Goal: Answer question/provide support: Share knowledge or assist other users

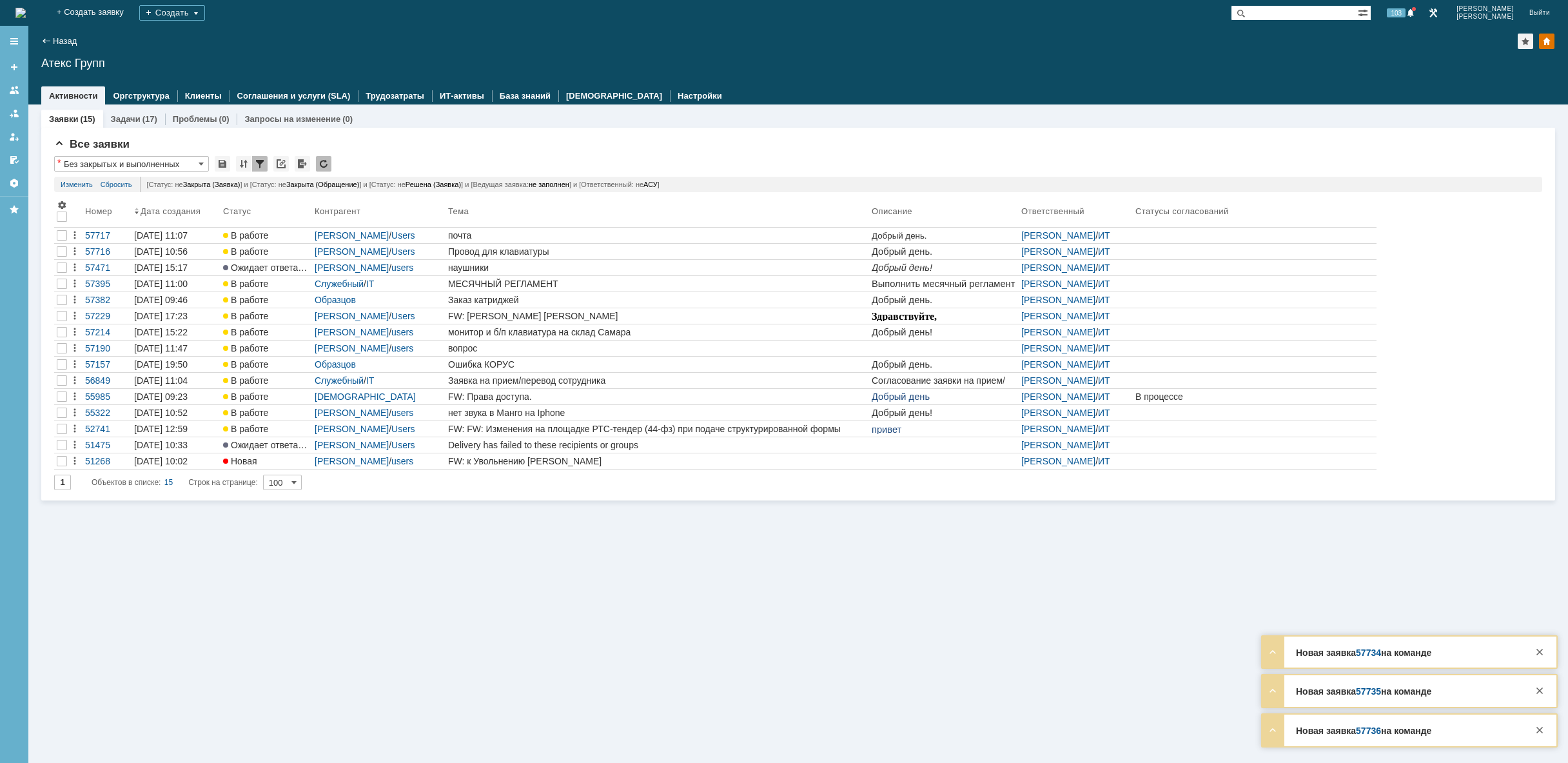
click at [26, 13] on img at bounding box center [21, 13] width 10 height 10
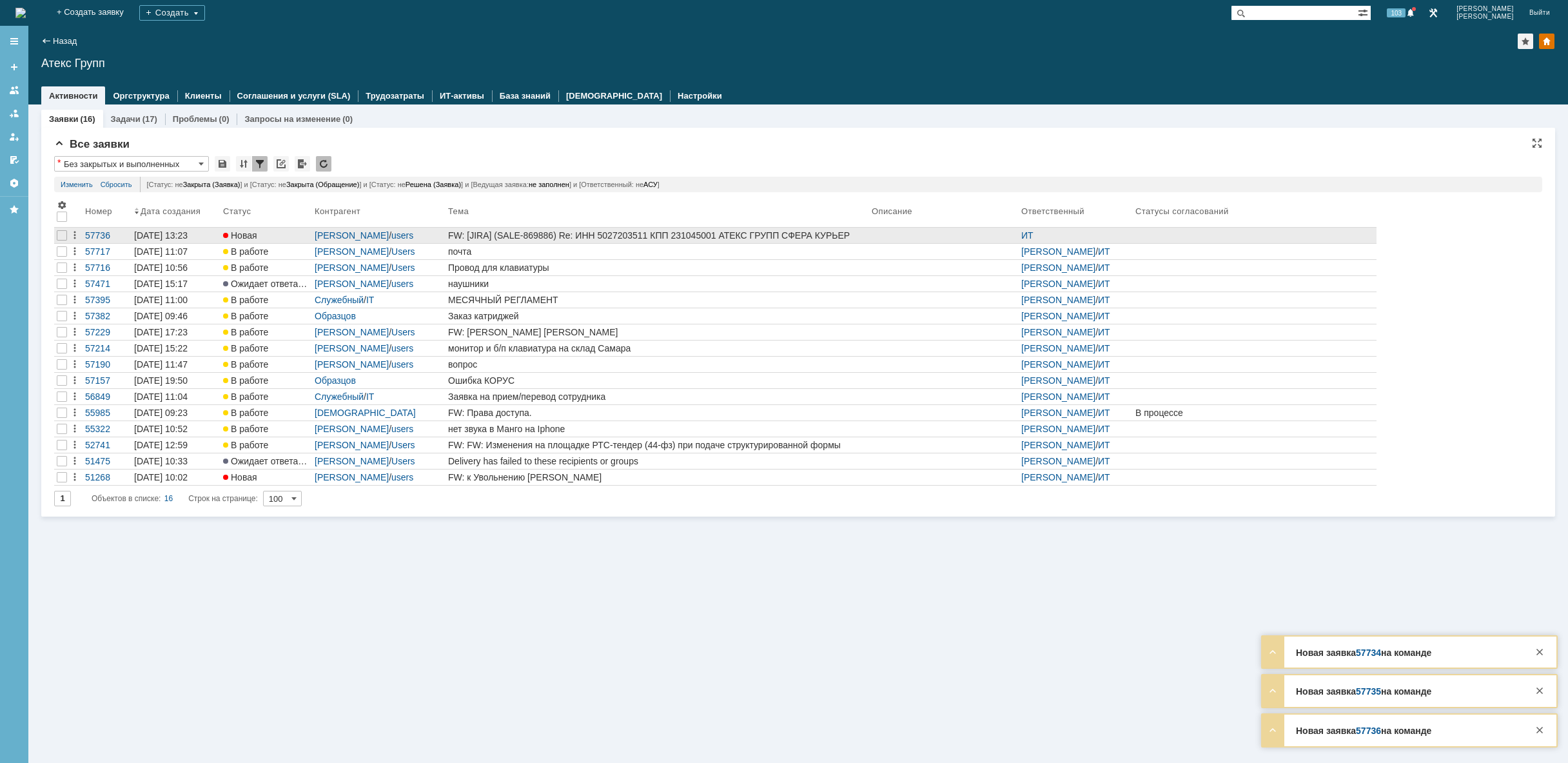
click at [711, 234] on div "FW: [JIRA] (SALE-869886) Re: ИНН 5027203511 КПП 231045001 АТЕКС ГРУПП СФЕРА КУР…" at bounding box center [657, 235] width 418 height 10
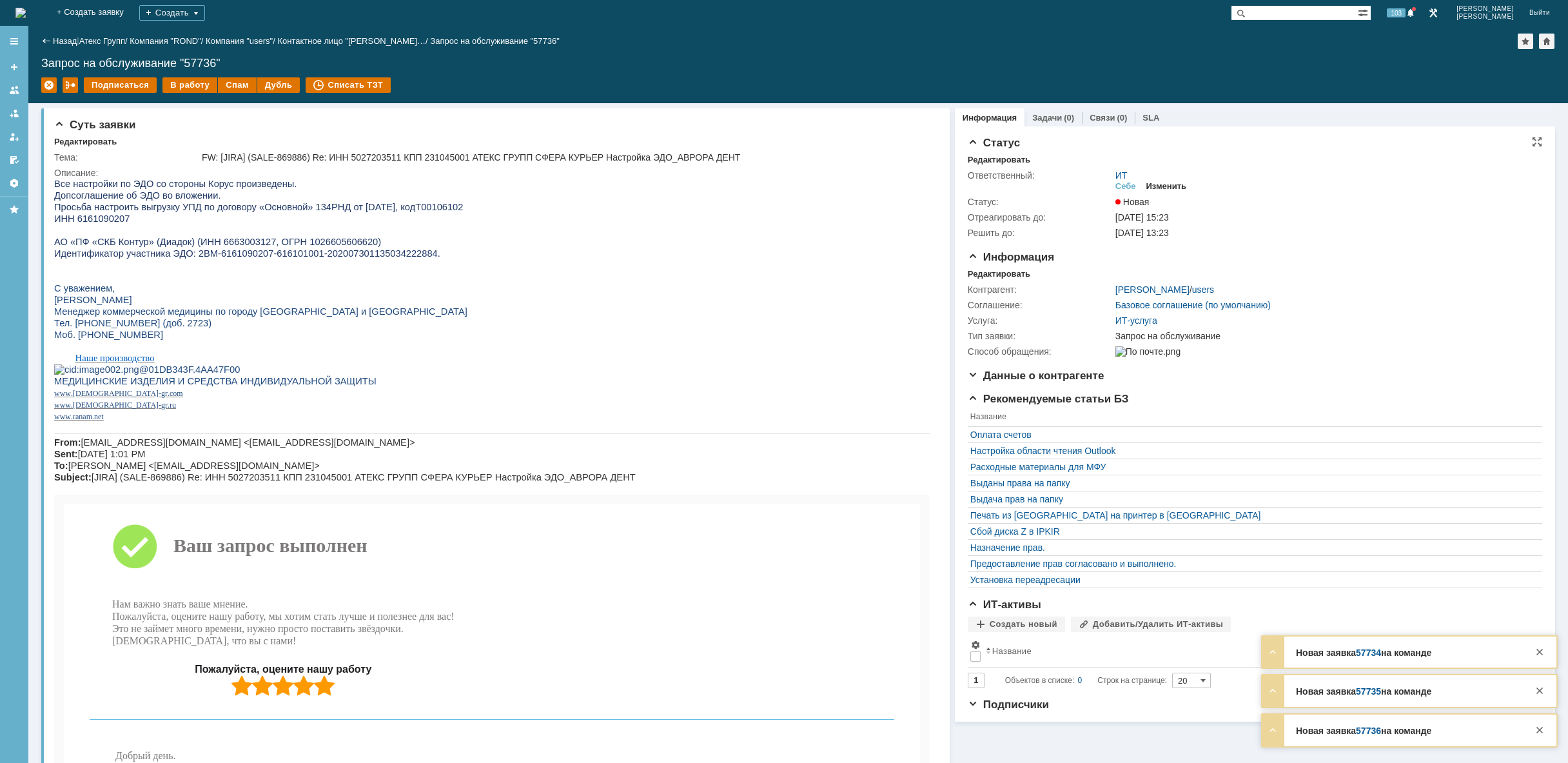
click at [1158, 182] on div "Изменить" at bounding box center [1166, 186] width 41 height 10
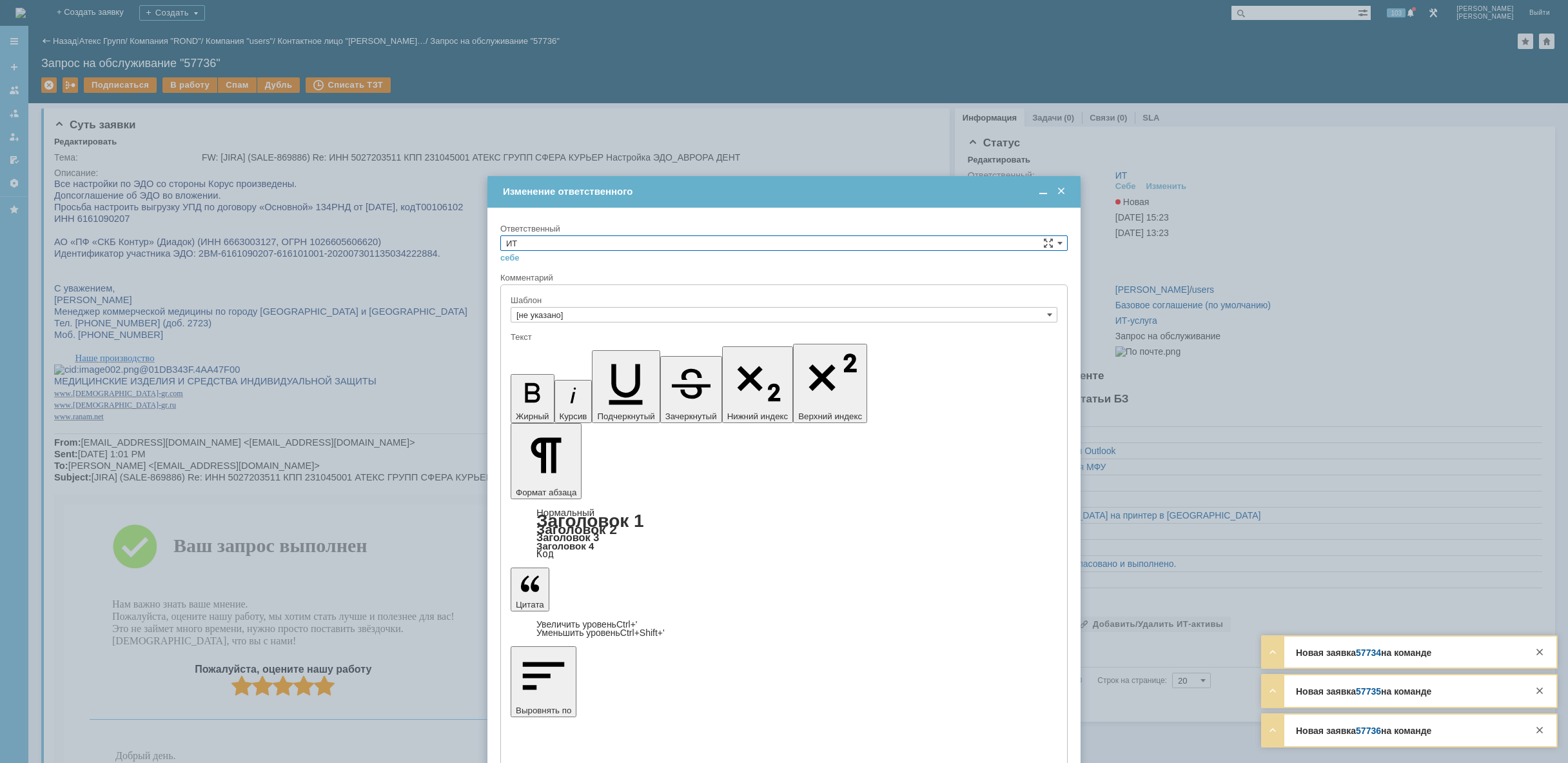
click at [591, 247] on input "ИТ" at bounding box center [784, 244] width 568 height 16
click at [532, 350] on span "АСУ" at bounding box center [784, 350] width 556 height 10
type input "АСУ"
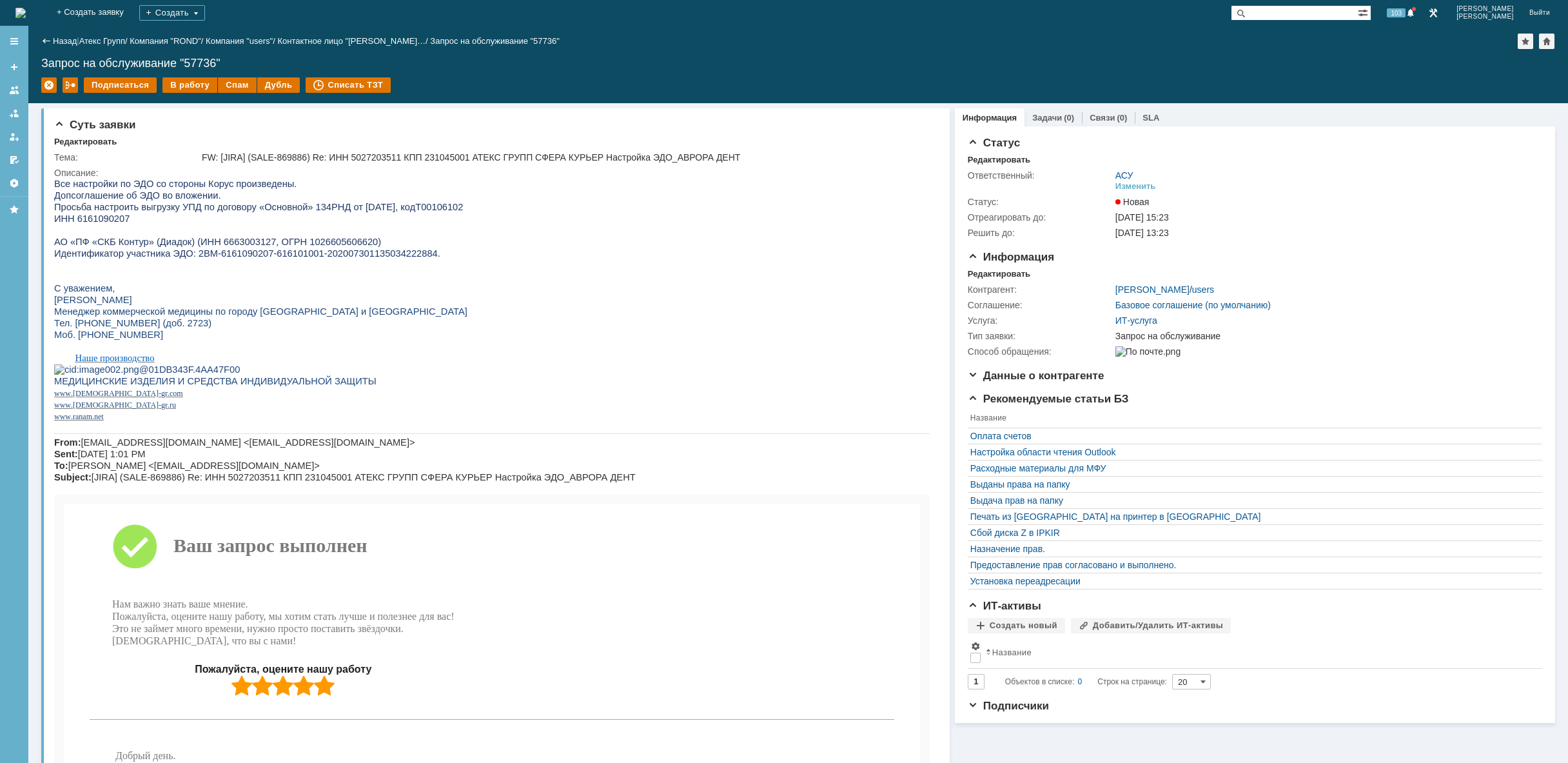
click at [26, 8] on img at bounding box center [21, 13] width 10 height 10
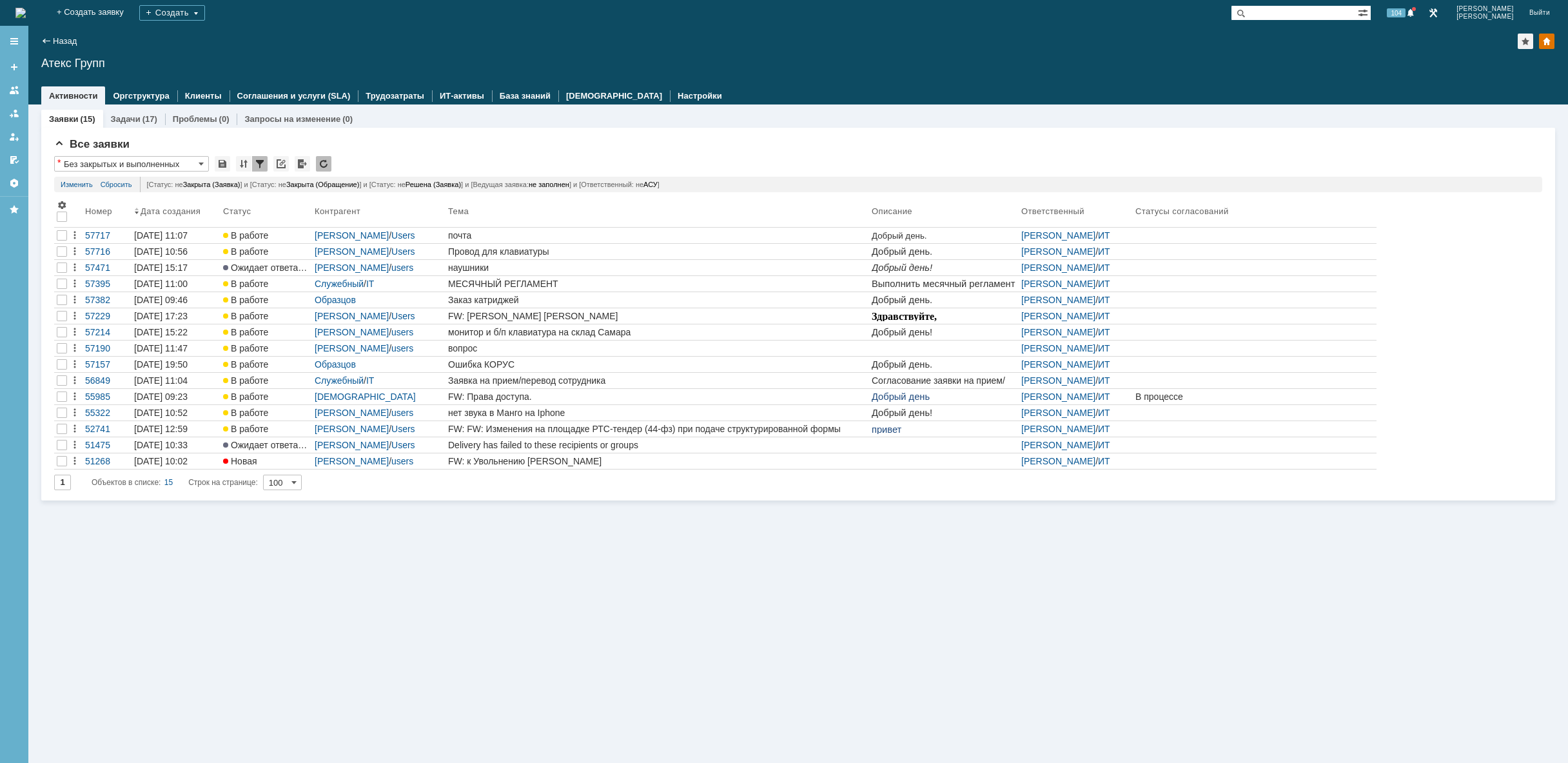
click at [26, 18] on img at bounding box center [21, 13] width 10 height 10
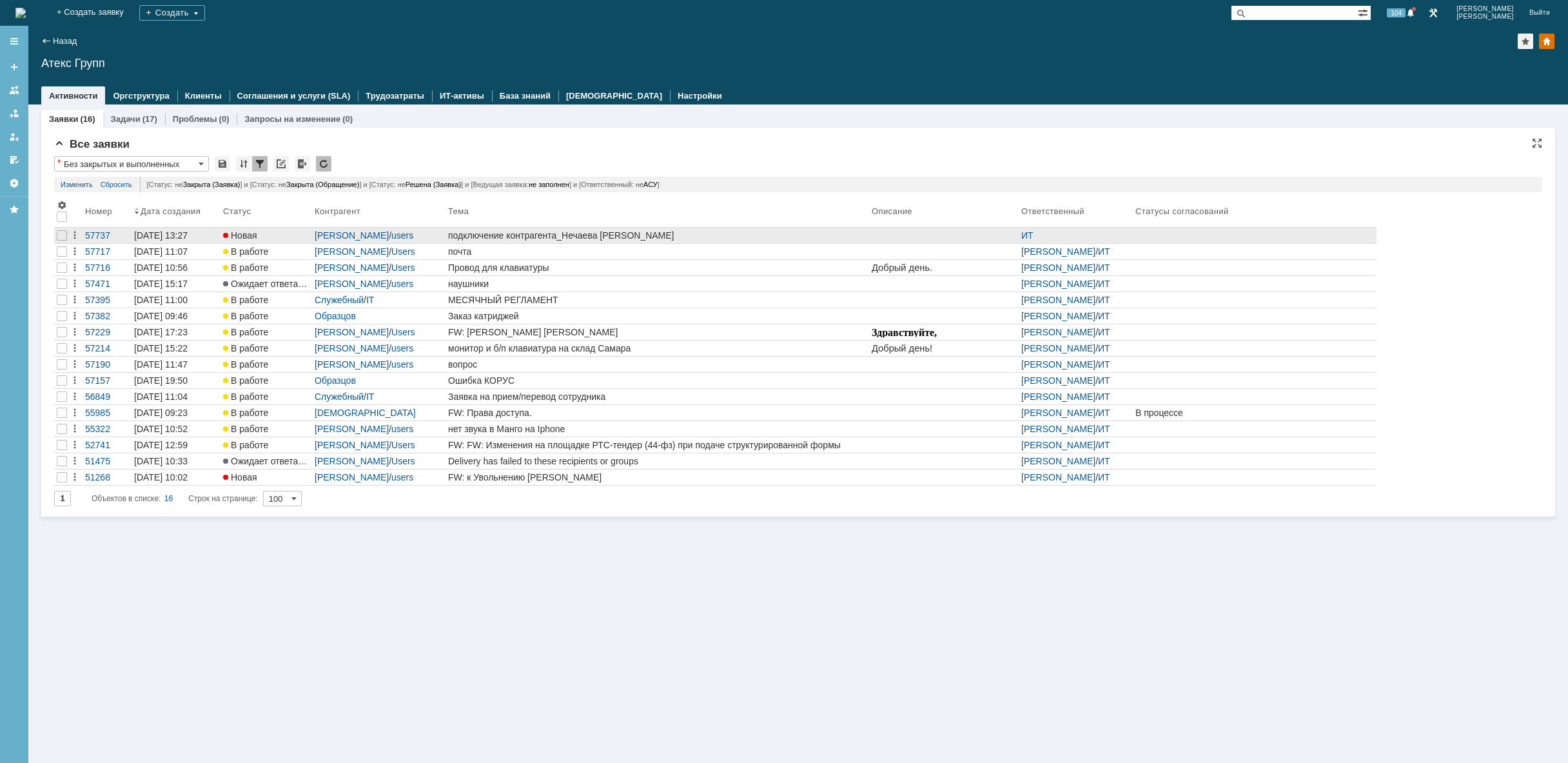
click at [773, 229] on link "подключение контрагента_Нечаева [PERSON_NAME]" at bounding box center [658, 236] width 424 height 16
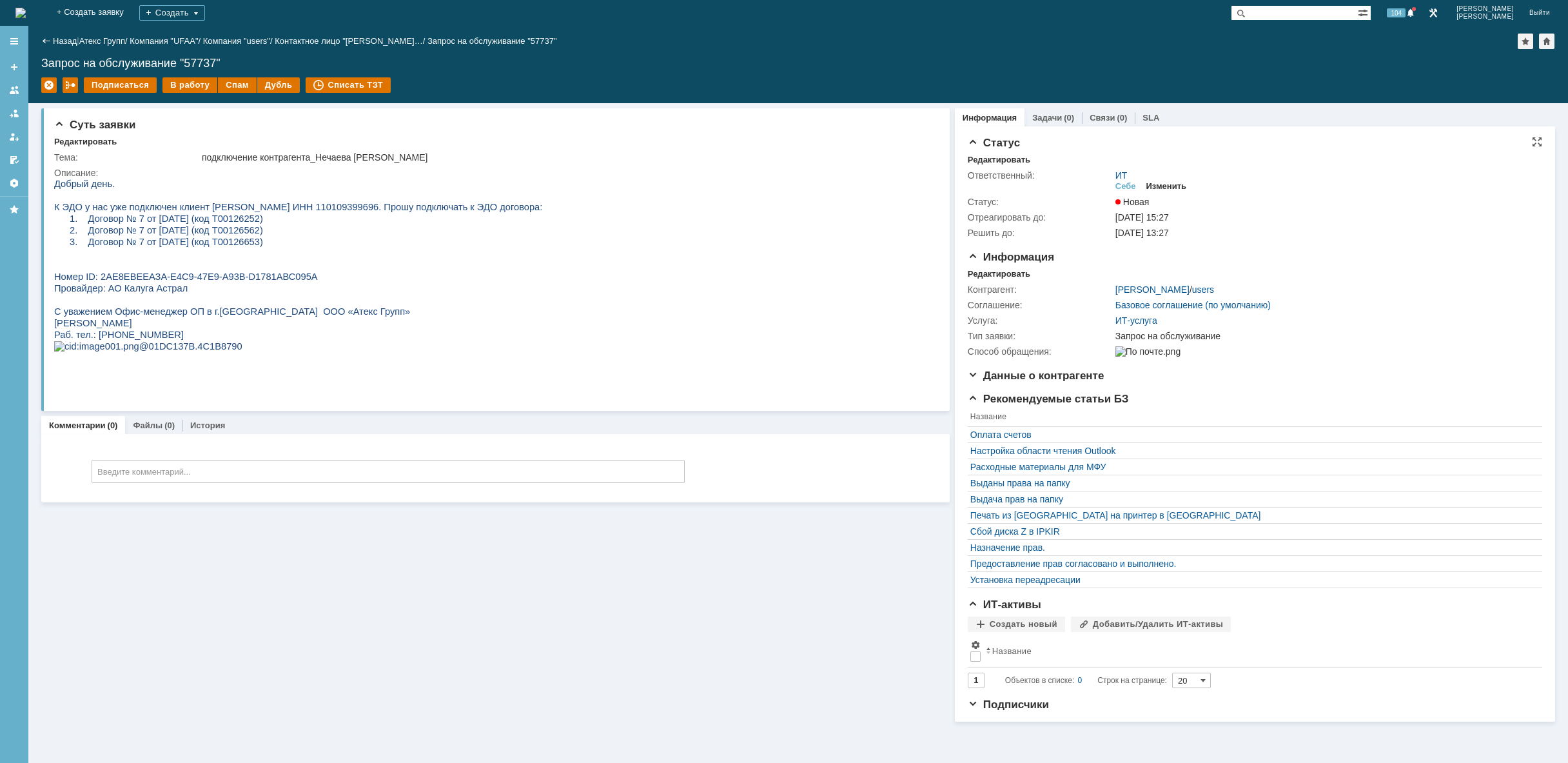
click at [1159, 183] on div "Изменить" at bounding box center [1166, 186] width 41 height 10
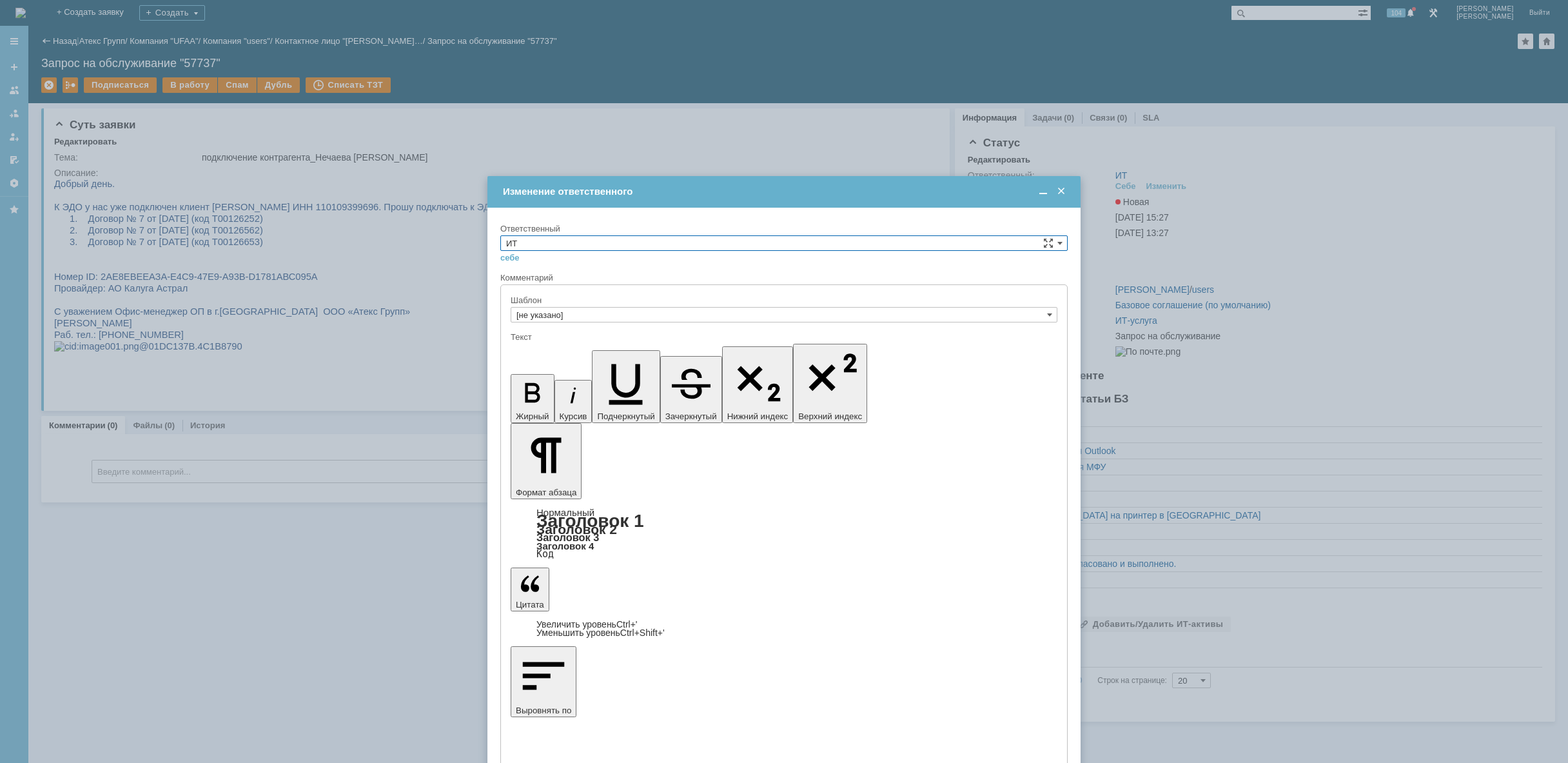
click at [698, 243] on input "ИТ" at bounding box center [784, 244] width 568 height 16
click at [565, 349] on span "АСУ" at bounding box center [784, 350] width 556 height 10
type input "АСУ"
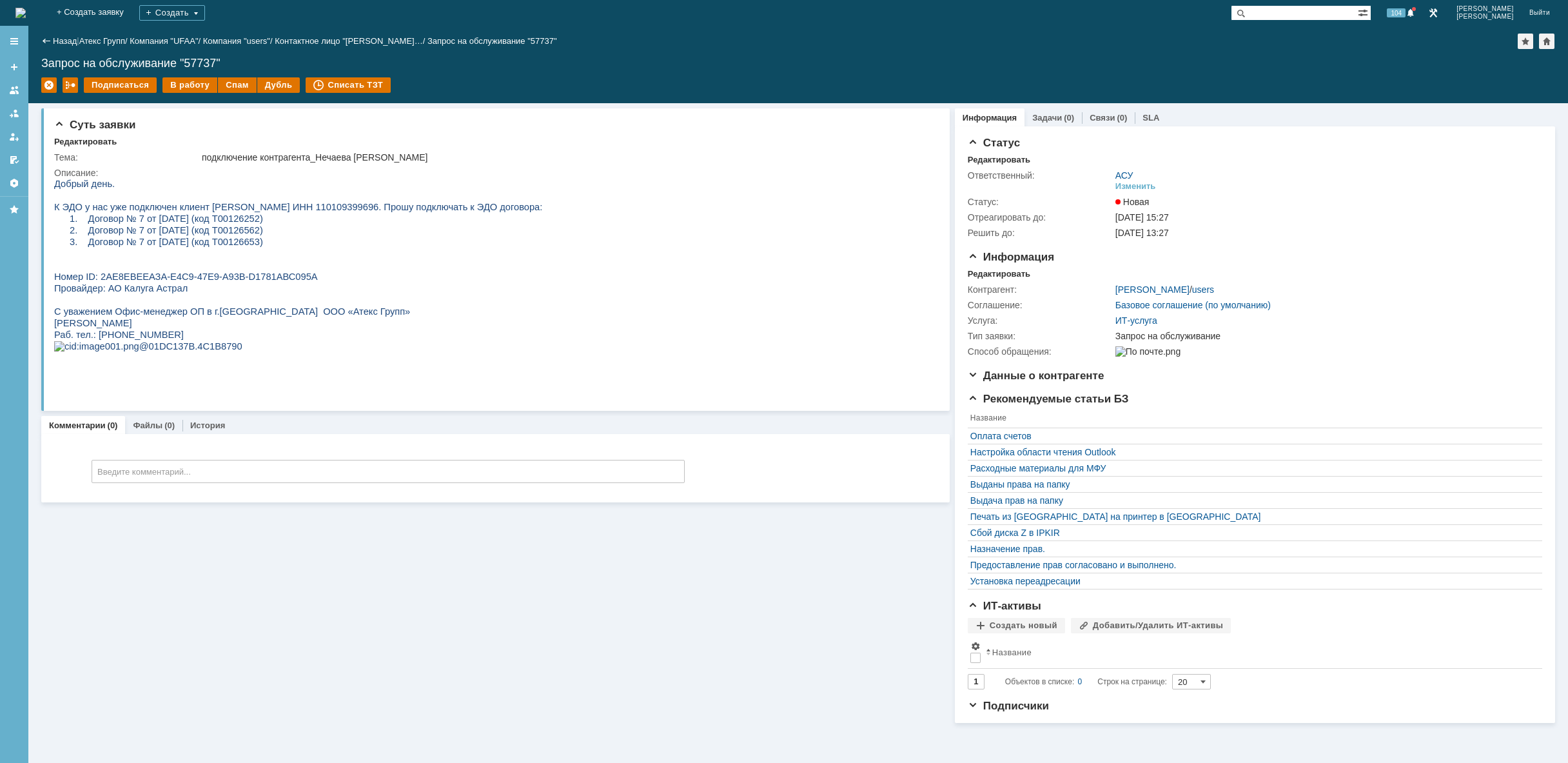
click at [26, 10] on img at bounding box center [21, 13] width 10 height 10
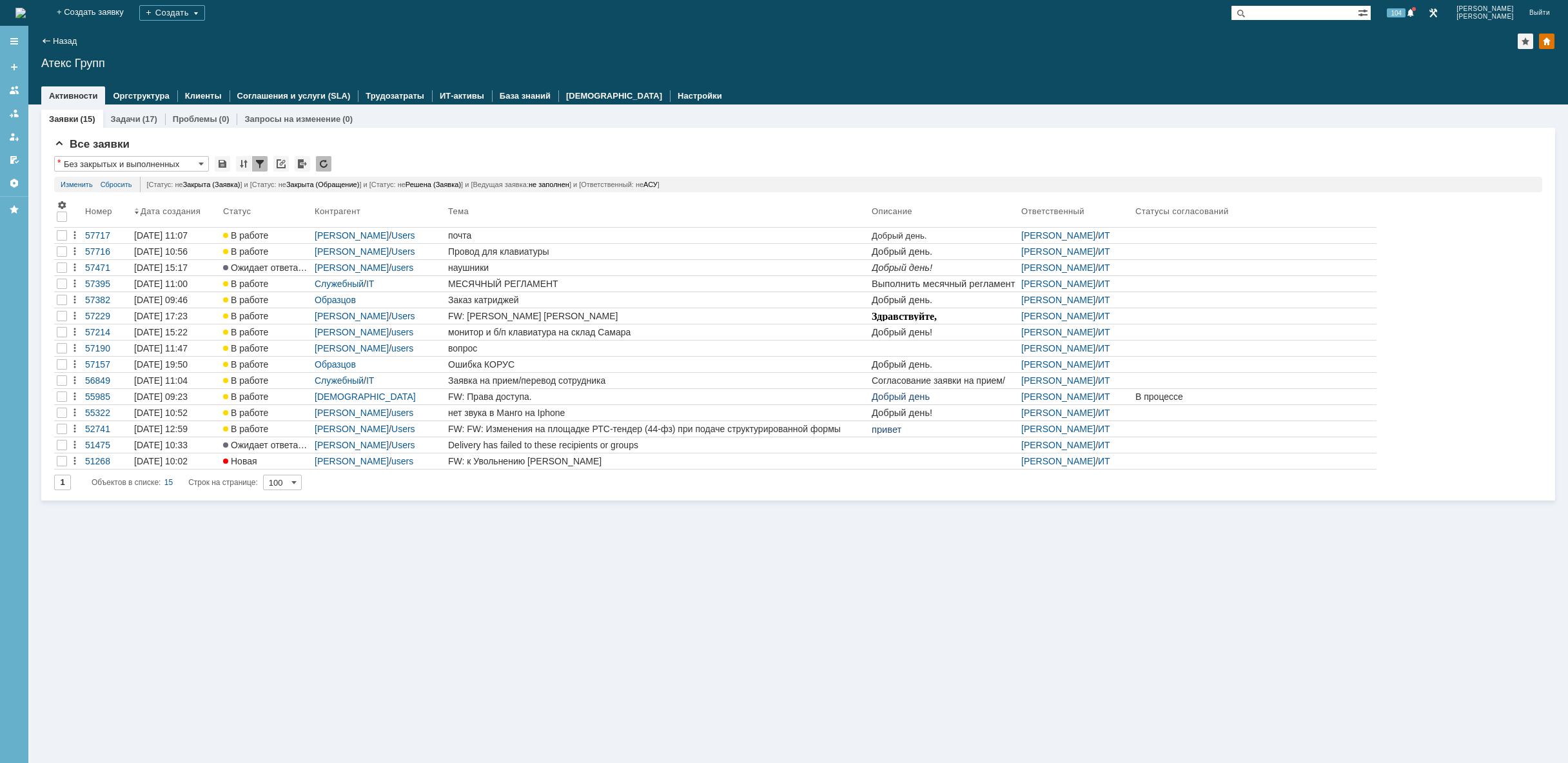
click at [696, 559] on div "Заявки (15) Задачи (17) Проблемы (0) Запросы на изменение (0) Все заявки * Без …" at bounding box center [798, 433] width 1539 height 658
click at [26, 14] on img at bounding box center [21, 13] width 10 height 10
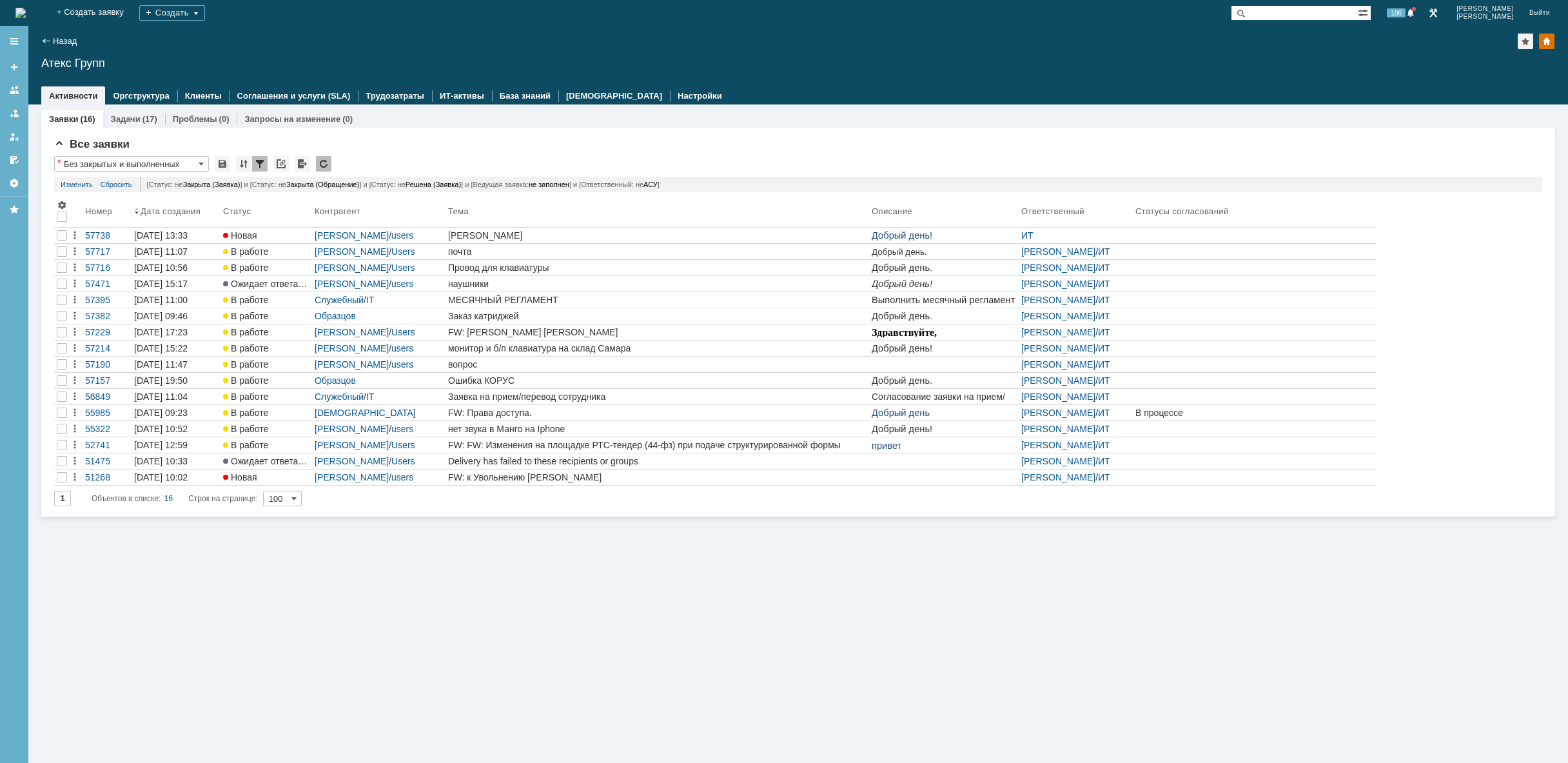
click at [1203, 669] on div "Заявки (16) Задачи (17) Проблемы (0) Запросы на изменение (0) Все заявки * Без …" at bounding box center [798, 433] width 1539 height 658
click at [26, 10] on img at bounding box center [21, 13] width 10 height 10
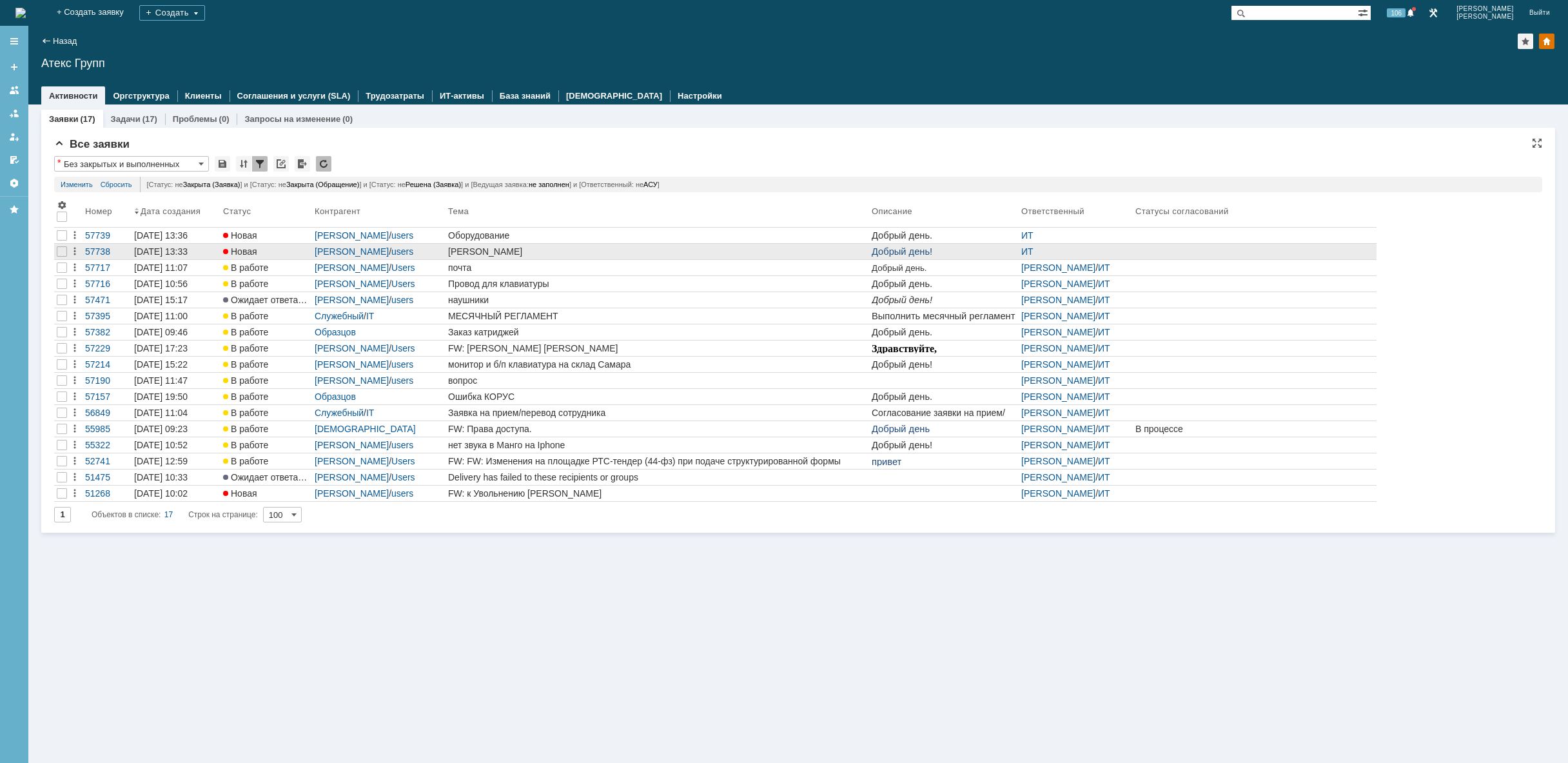
click at [685, 251] on div "[PERSON_NAME]" at bounding box center [657, 252] width 418 height 10
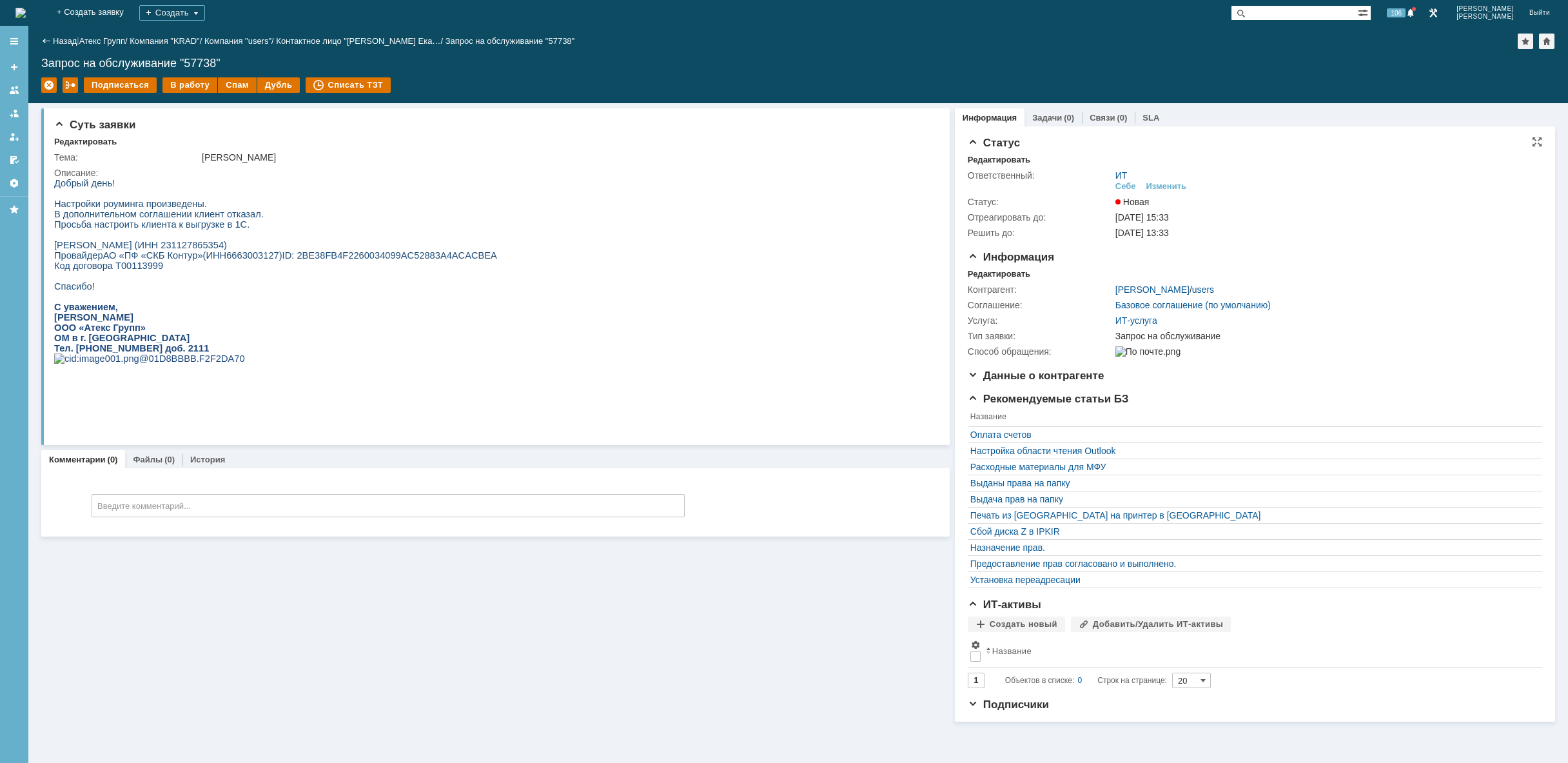
click at [1190, 186] on div "Себе Изменить" at bounding box center [1324, 186] width 418 height 12
click at [1177, 185] on div "Изменить" at bounding box center [1166, 186] width 41 height 10
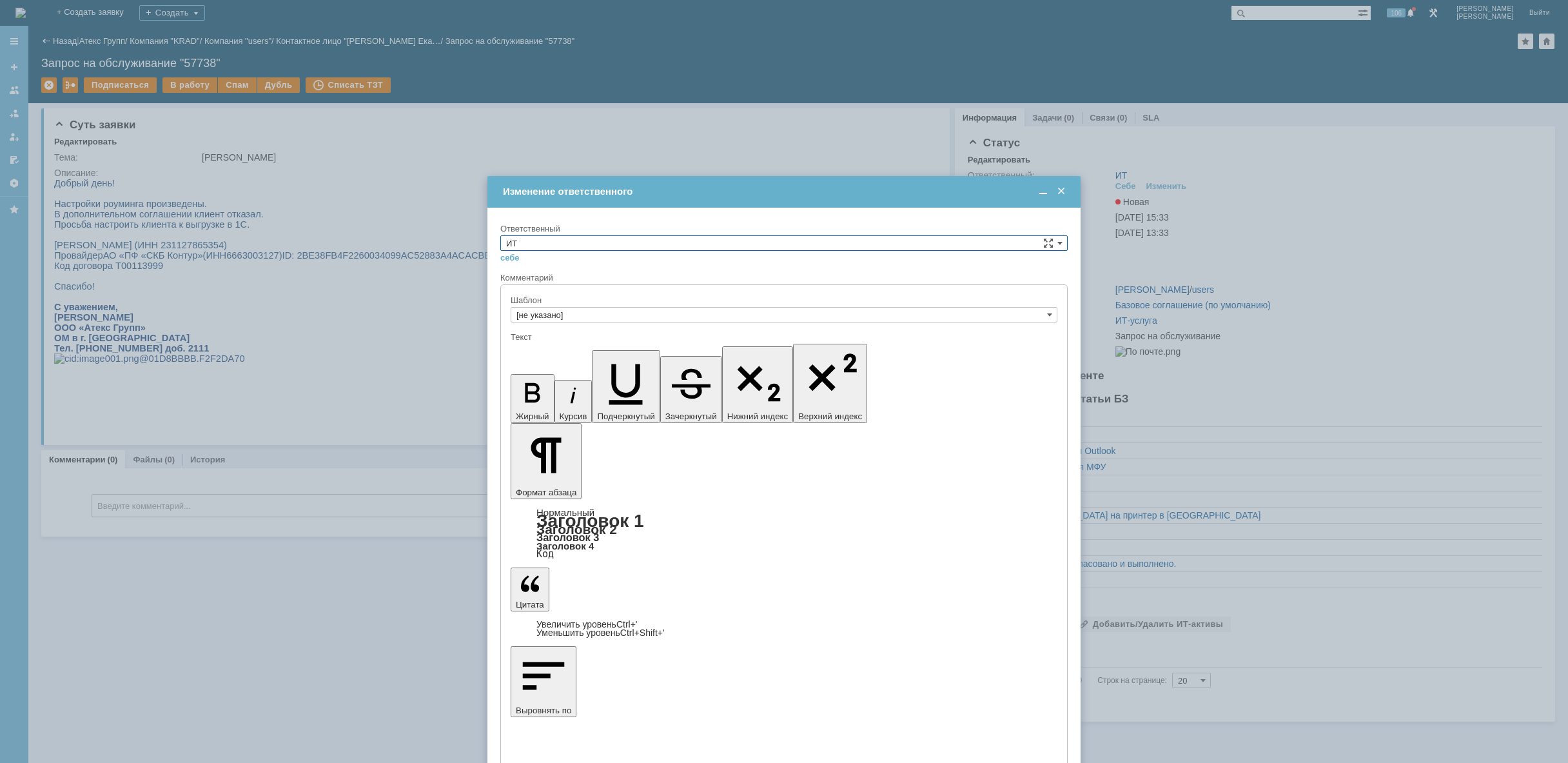
click at [659, 245] on input "ИТ" at bounding box center [784, 244] width 568 height 16
click at [570, 350] on span "АСУ" at bounding box center [784, 350] width 556 height 10
type input "АСУ"
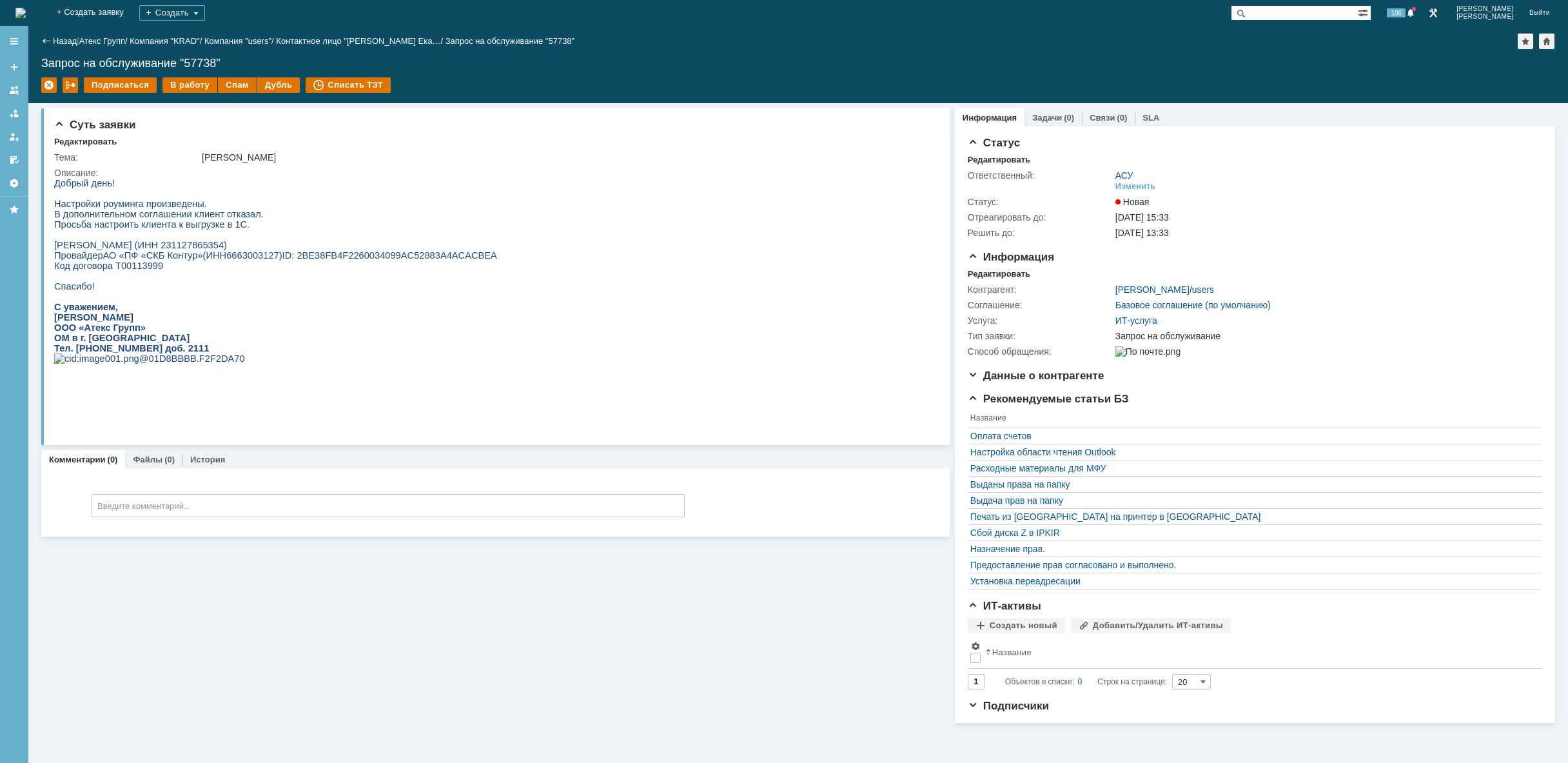
click at [26, 8] on img at bounding box center [21, 13] width 10 height 10
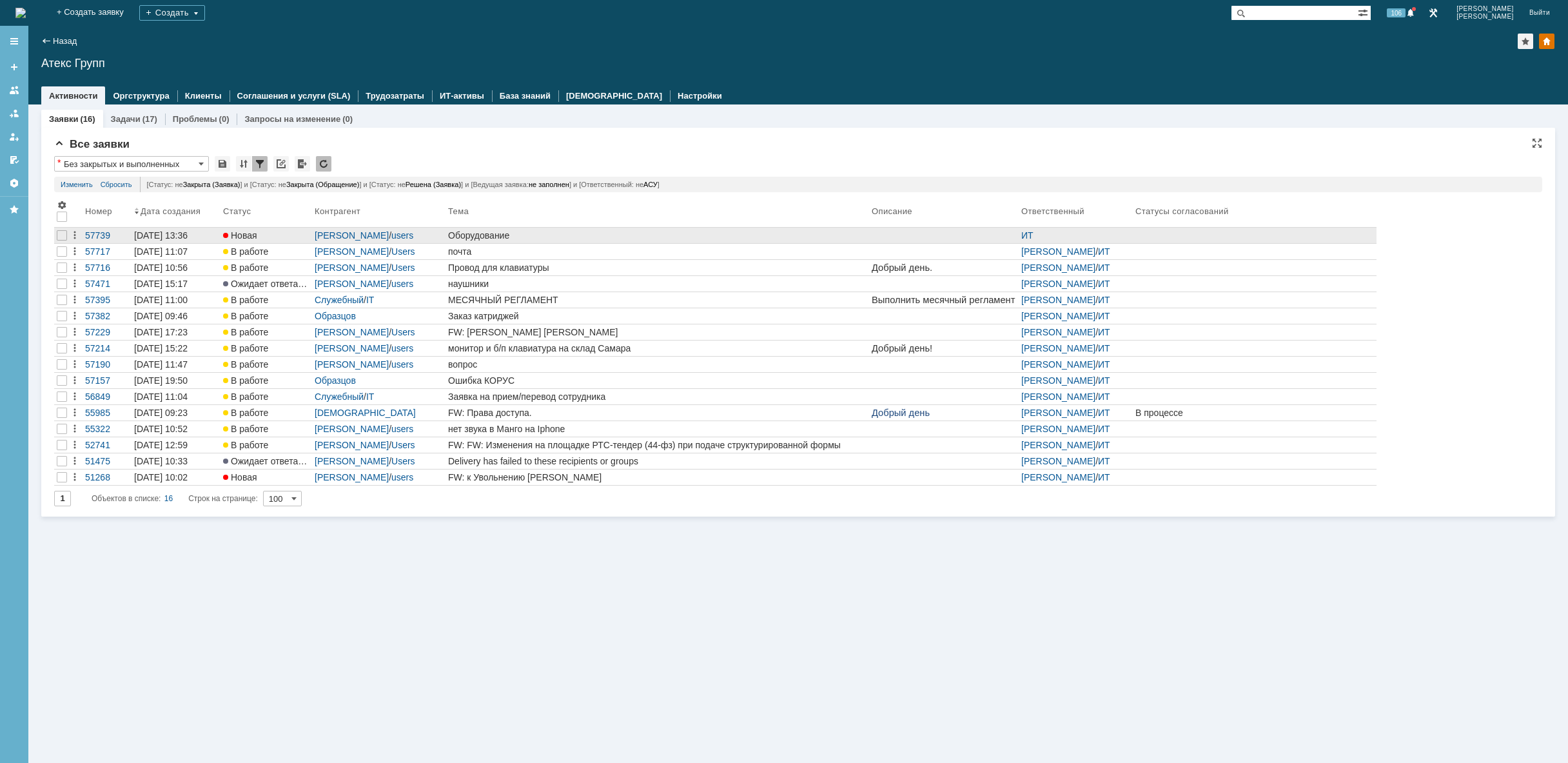
click at [562, 233] on div "Оборудование" at bounding box center [657, 235] width 418 height 10
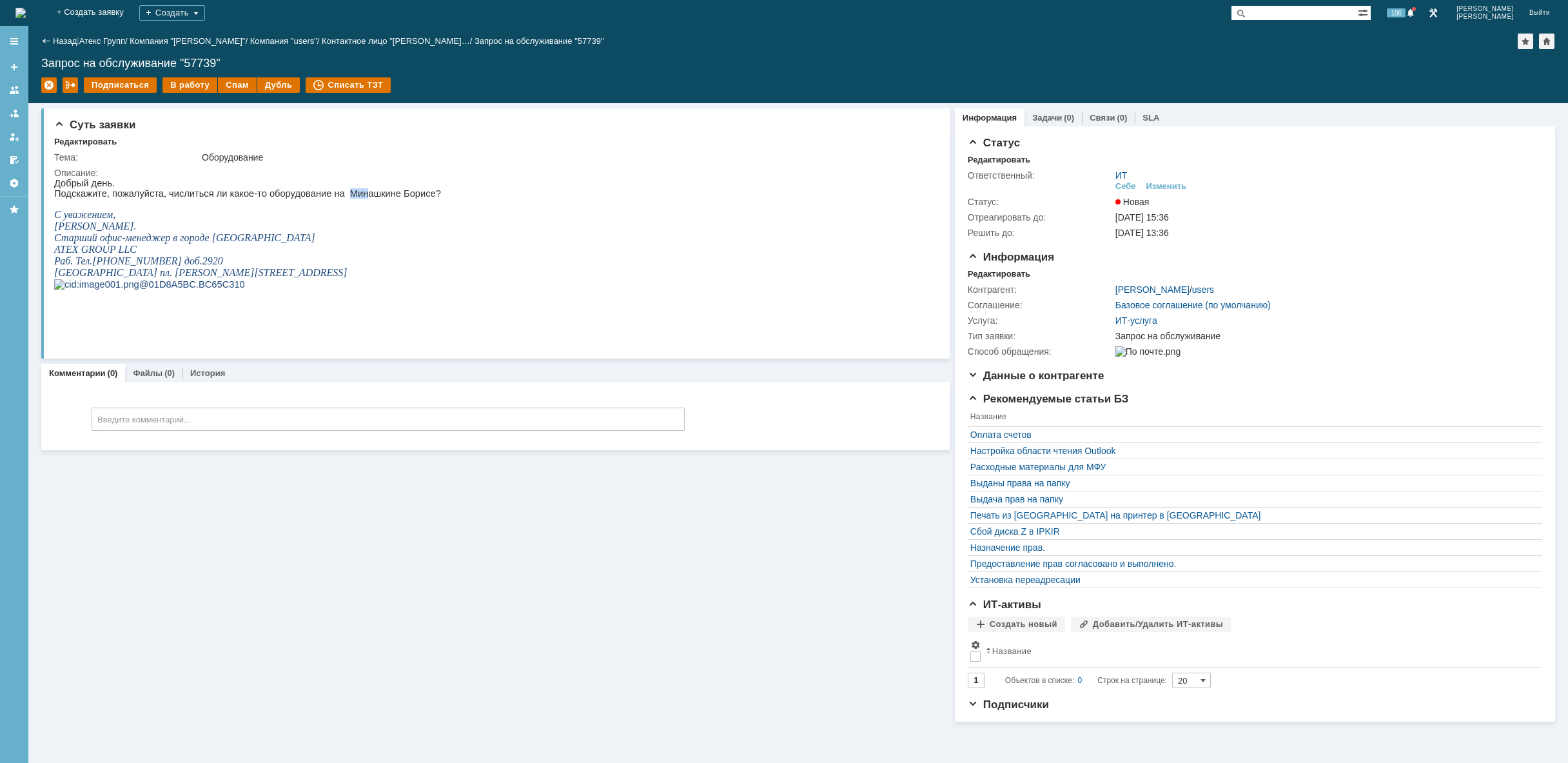
drag, startPoint x: 323, startPoint y: 193, endPoint x: 341, endPoint y: 195, distance: 18.1
click at [341, 195] on p "Подскажите, пожалуйста, числиться ли какое-то оборудование на Минашкине Борисе?" at bounding box center [248, 193] width 386 height 10
copy p "[PERSON_NAME]"
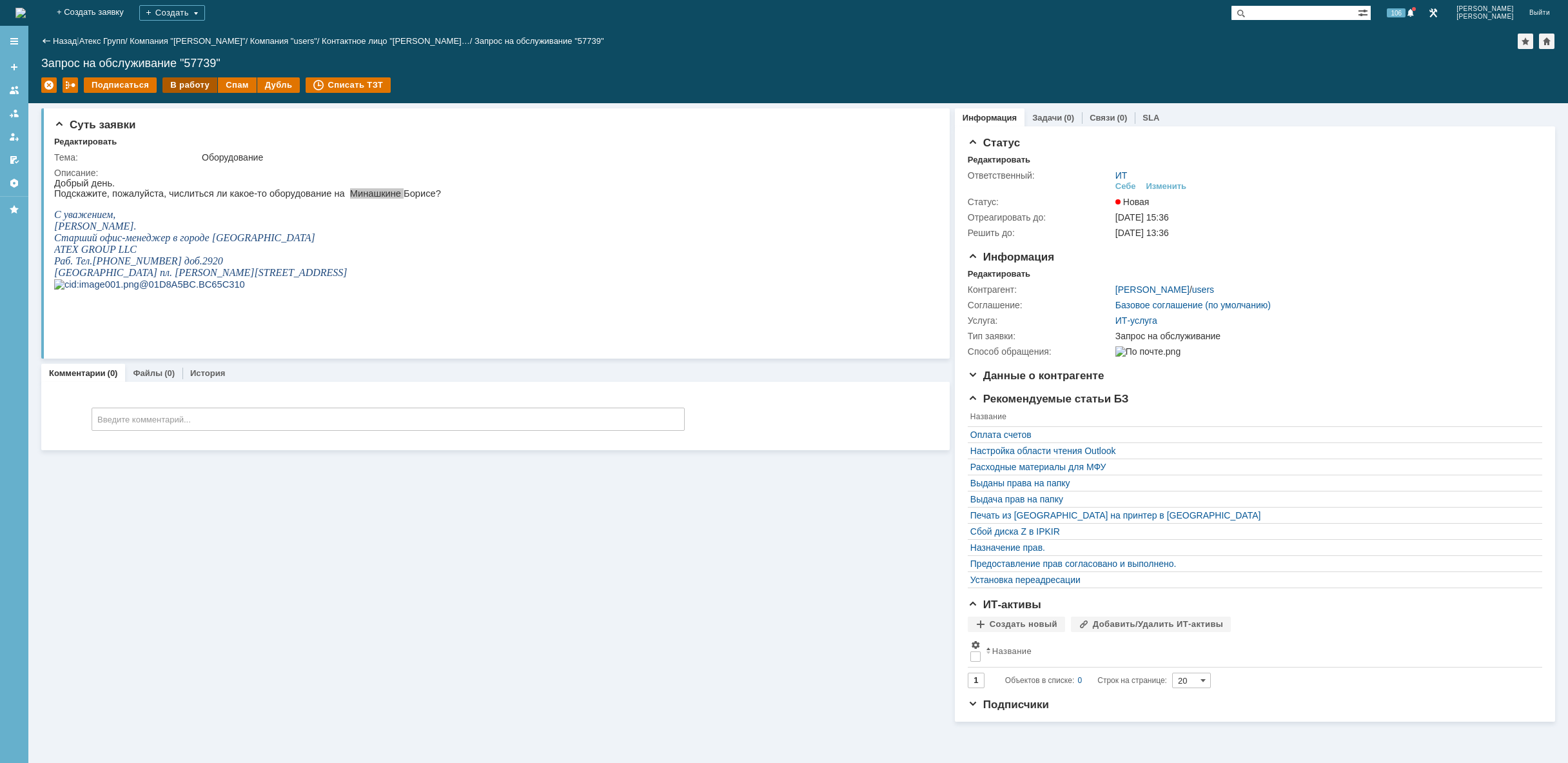
click at [182, 81] on div "В работу" at bounding box center [189, 85] width 54 height 16
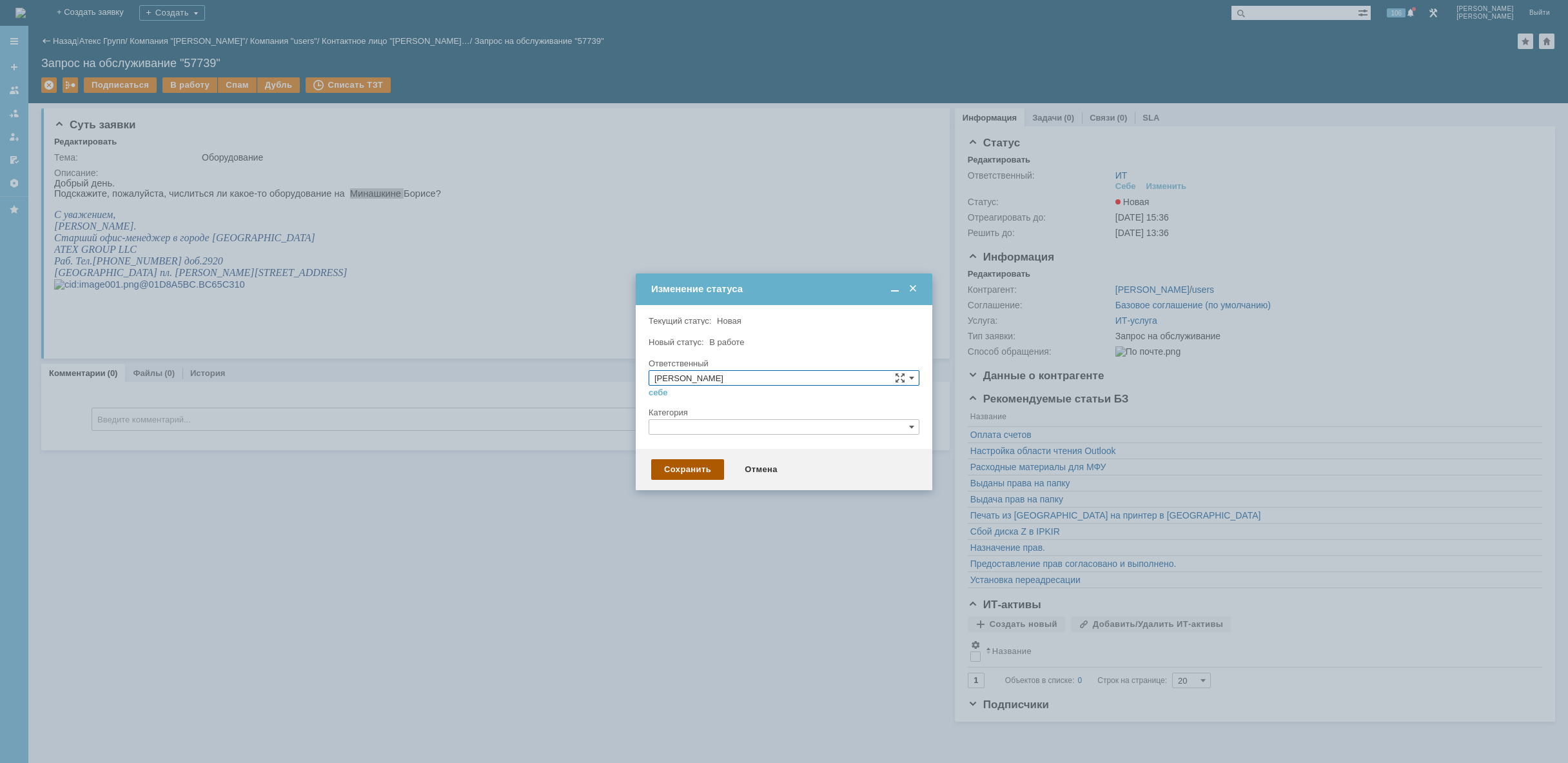
click at [675, 467] on div "Сохранить" at bounding box center [687, 469] width 73 height 21
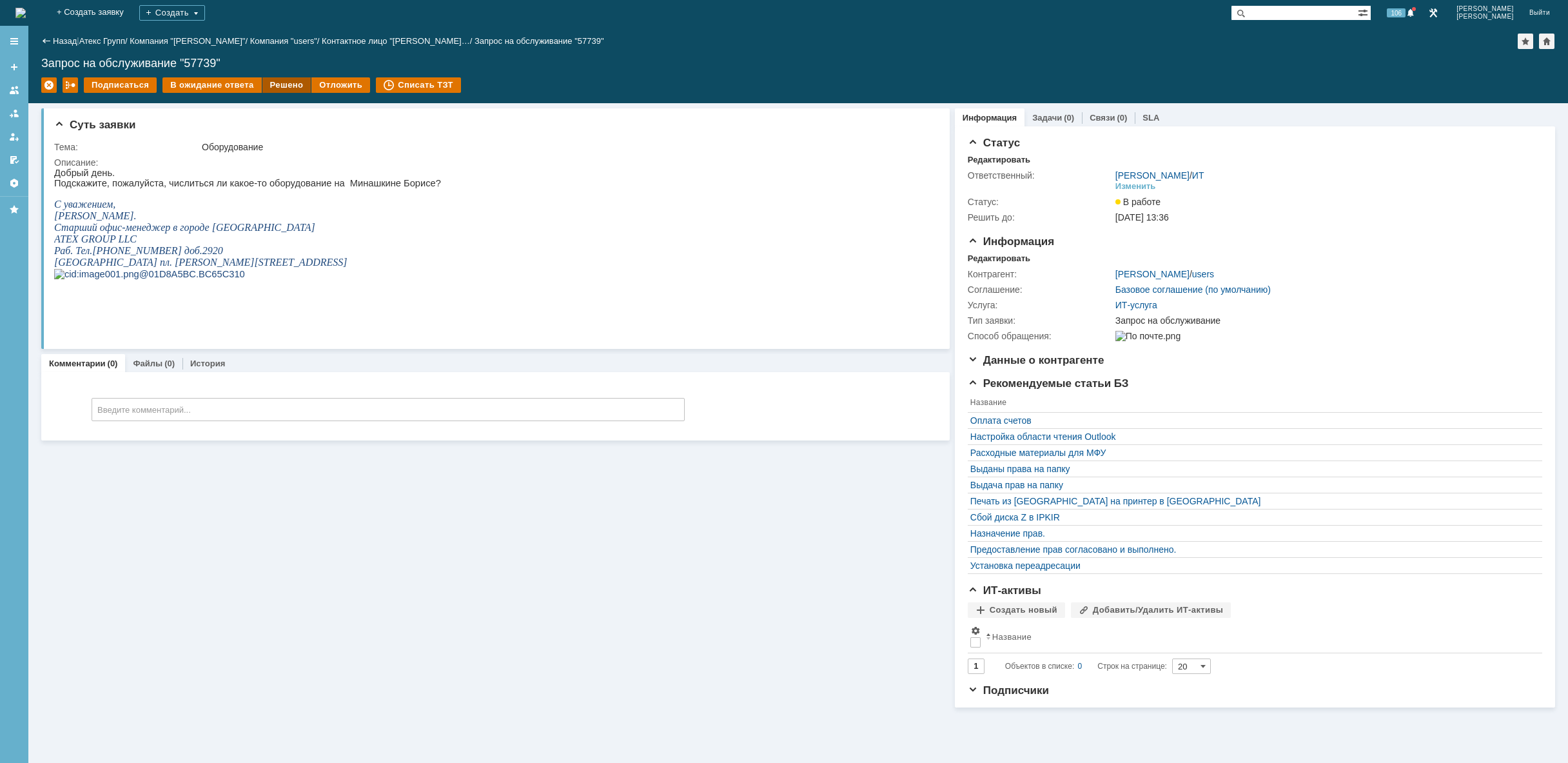
click at [279, 86] on div "Решено" at bounding box center [286, 85] width 49 height 16
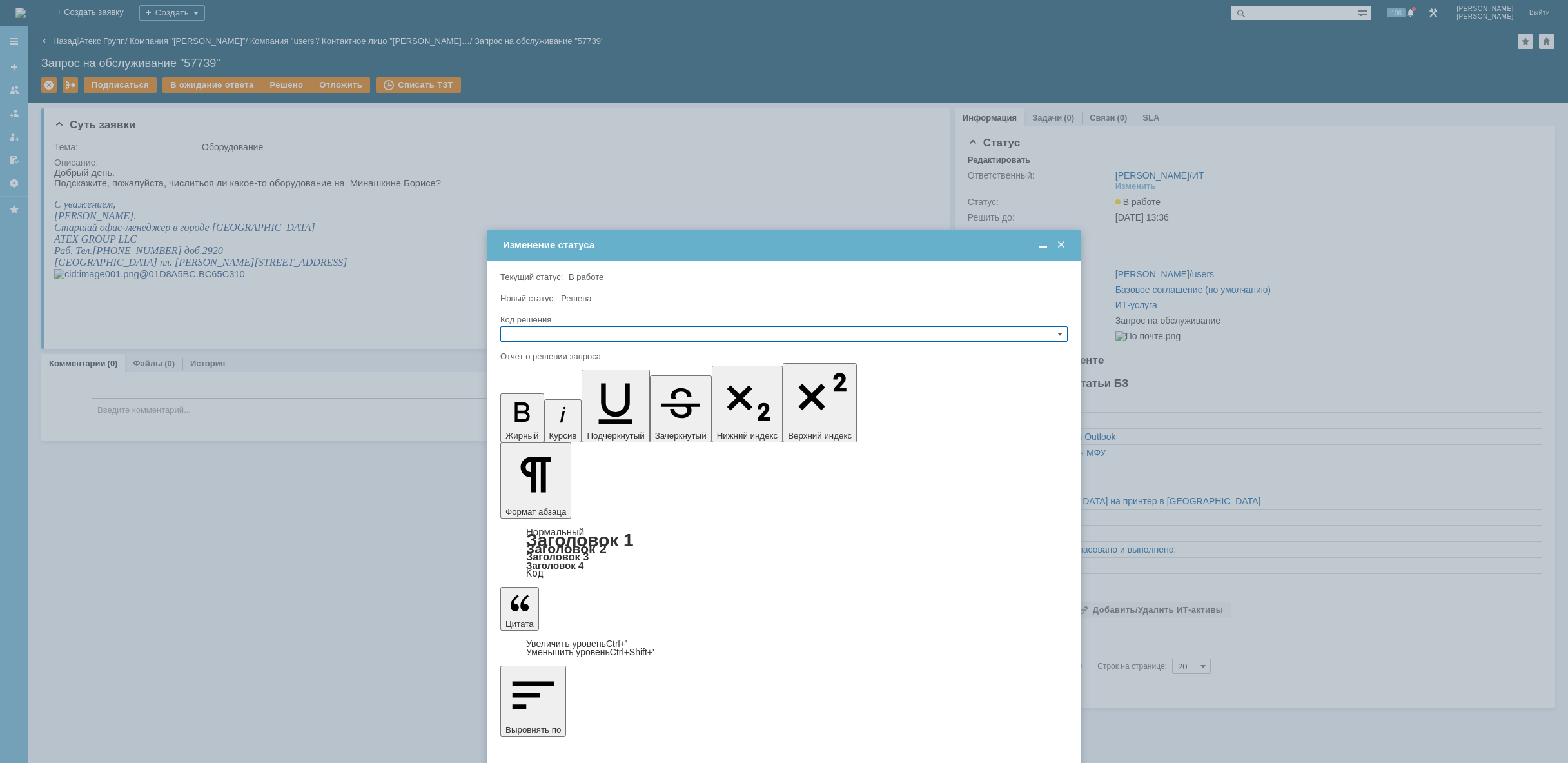
click at [555, 332] on input "text" at bounding box center [784, 334] width 568 height 16
click at [562, 394] on span "Решено" at bounding box center [784, 395] width 556 height 10
type input "Решено"
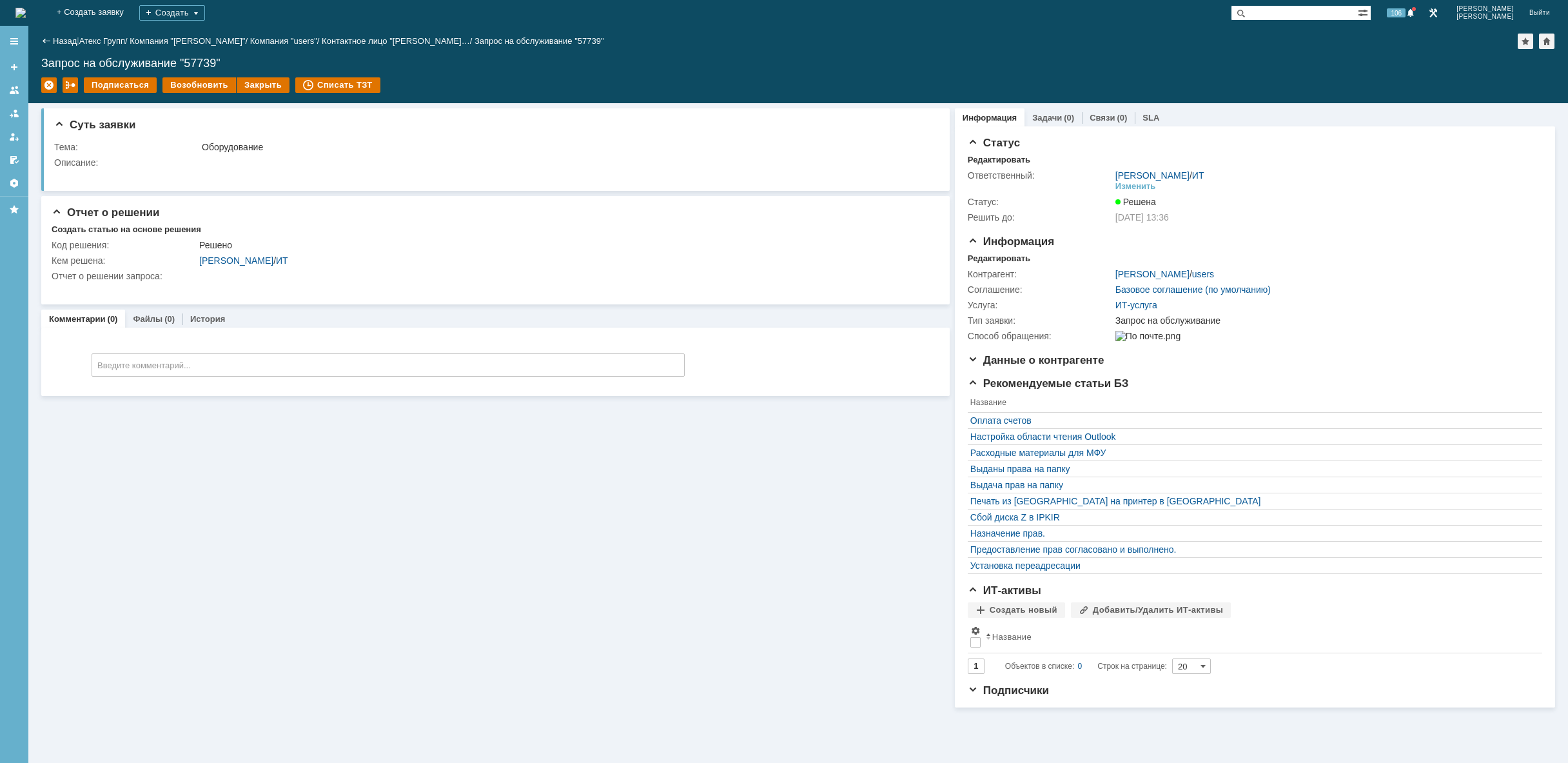
click at [26, 16] on img at bounding box center [21, 13] width 10 height 10
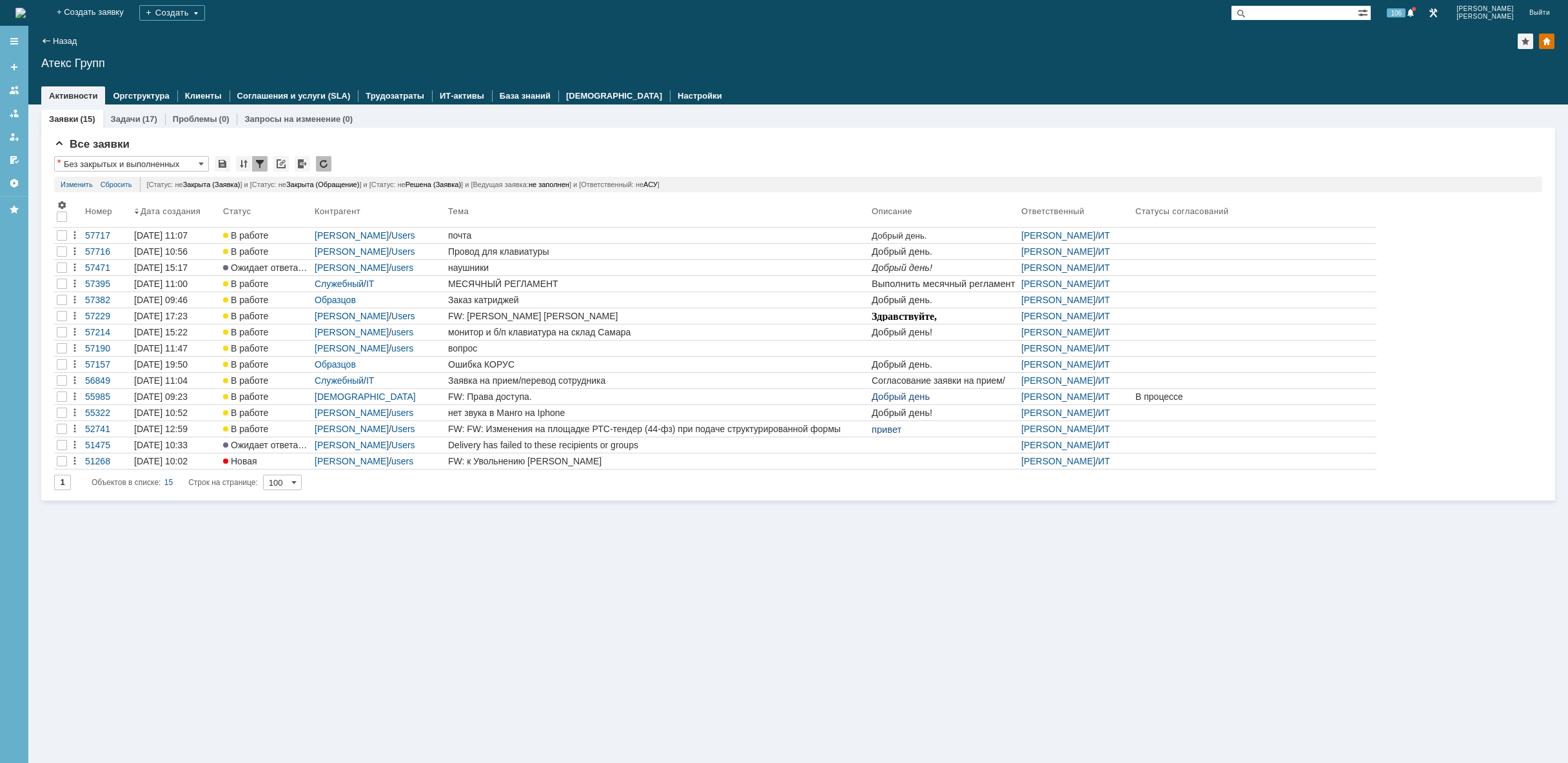
click at [26, 9] on img at bounding box center [21, 13] width 10 height 10
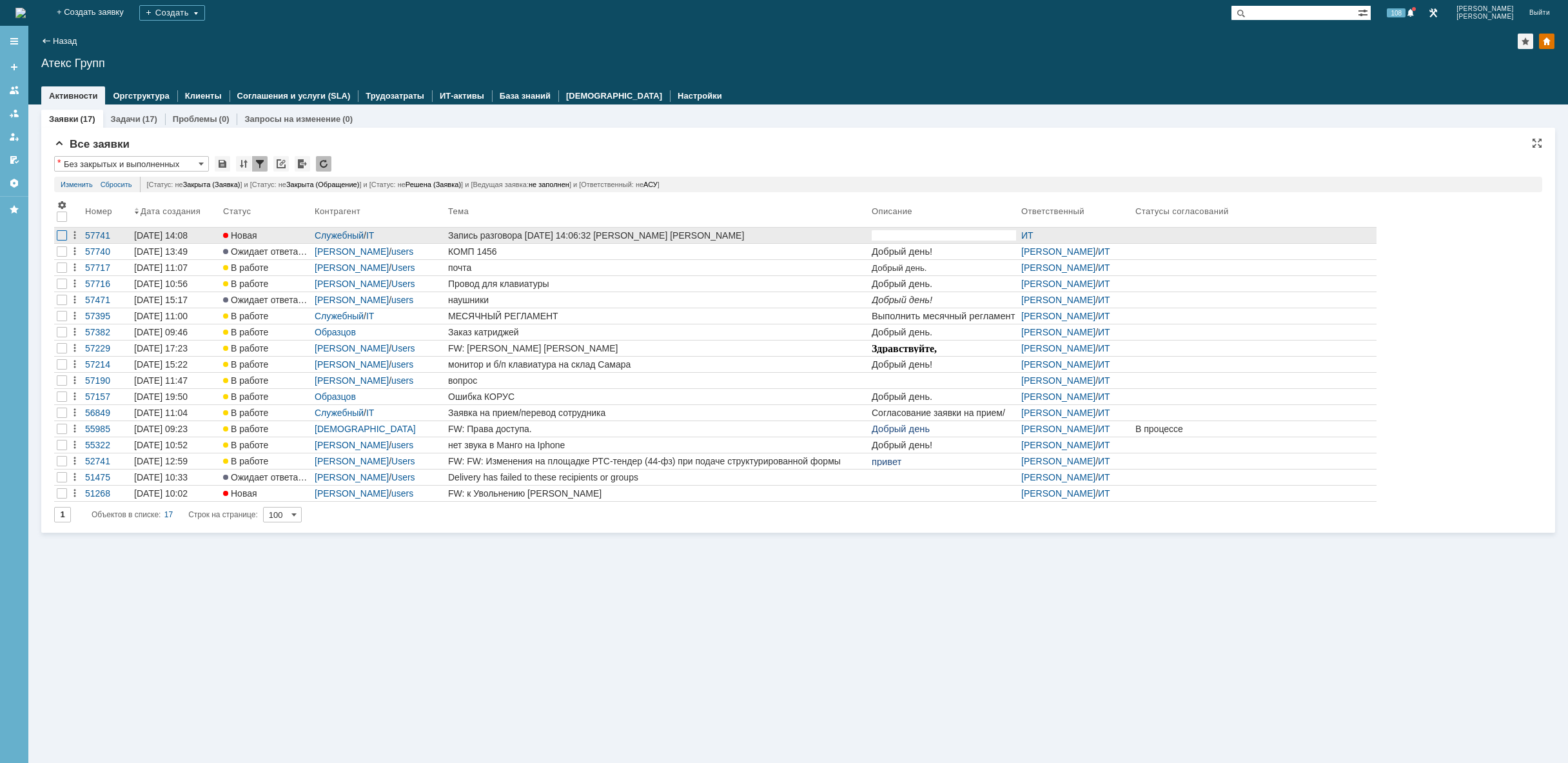
click at [64, 235] on div at bounding box center [61, 235] width 10 height 10
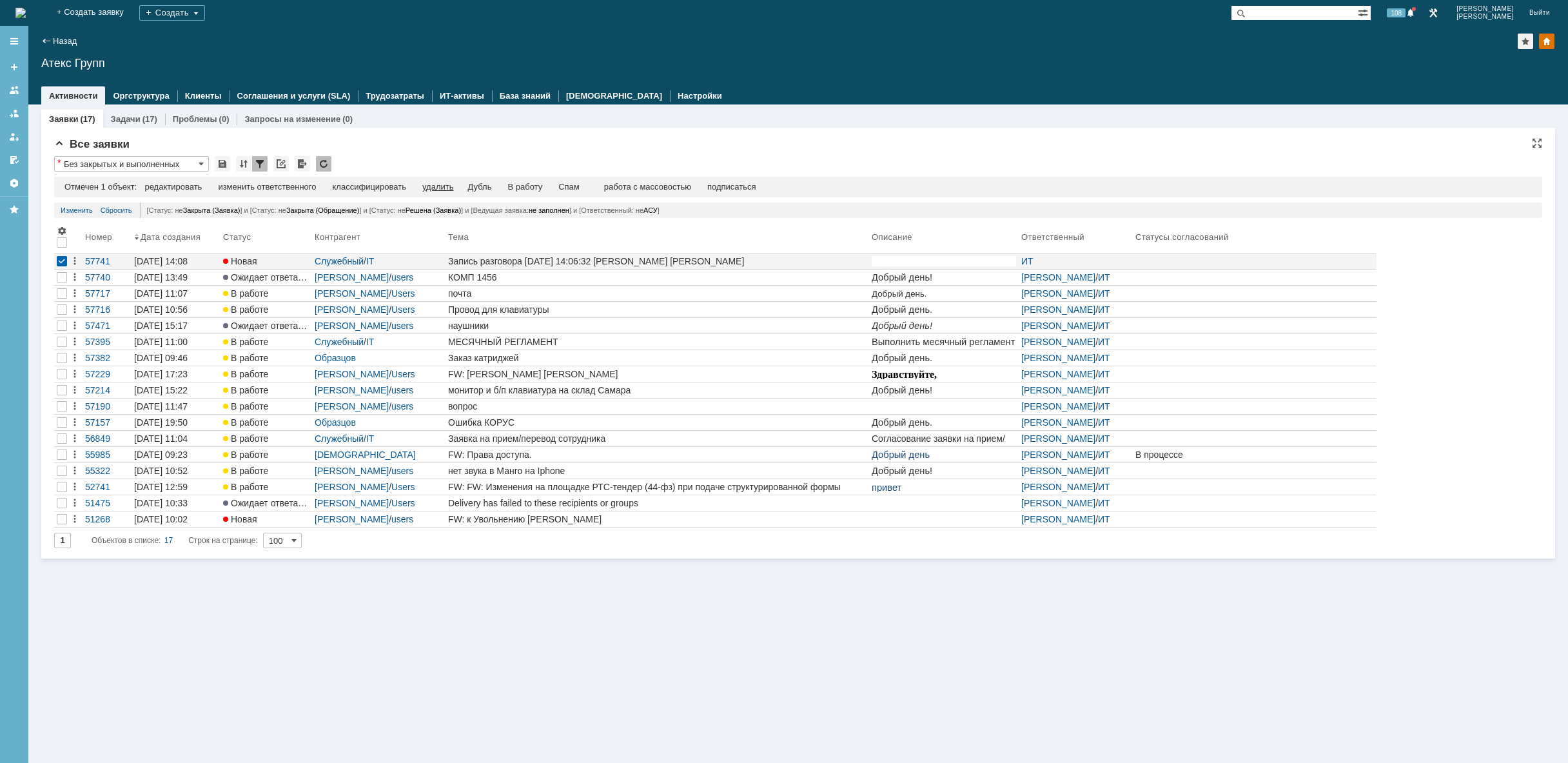
click at [448, 185] on div "удалить" at bounding box center [437, 187] width 31 height 10
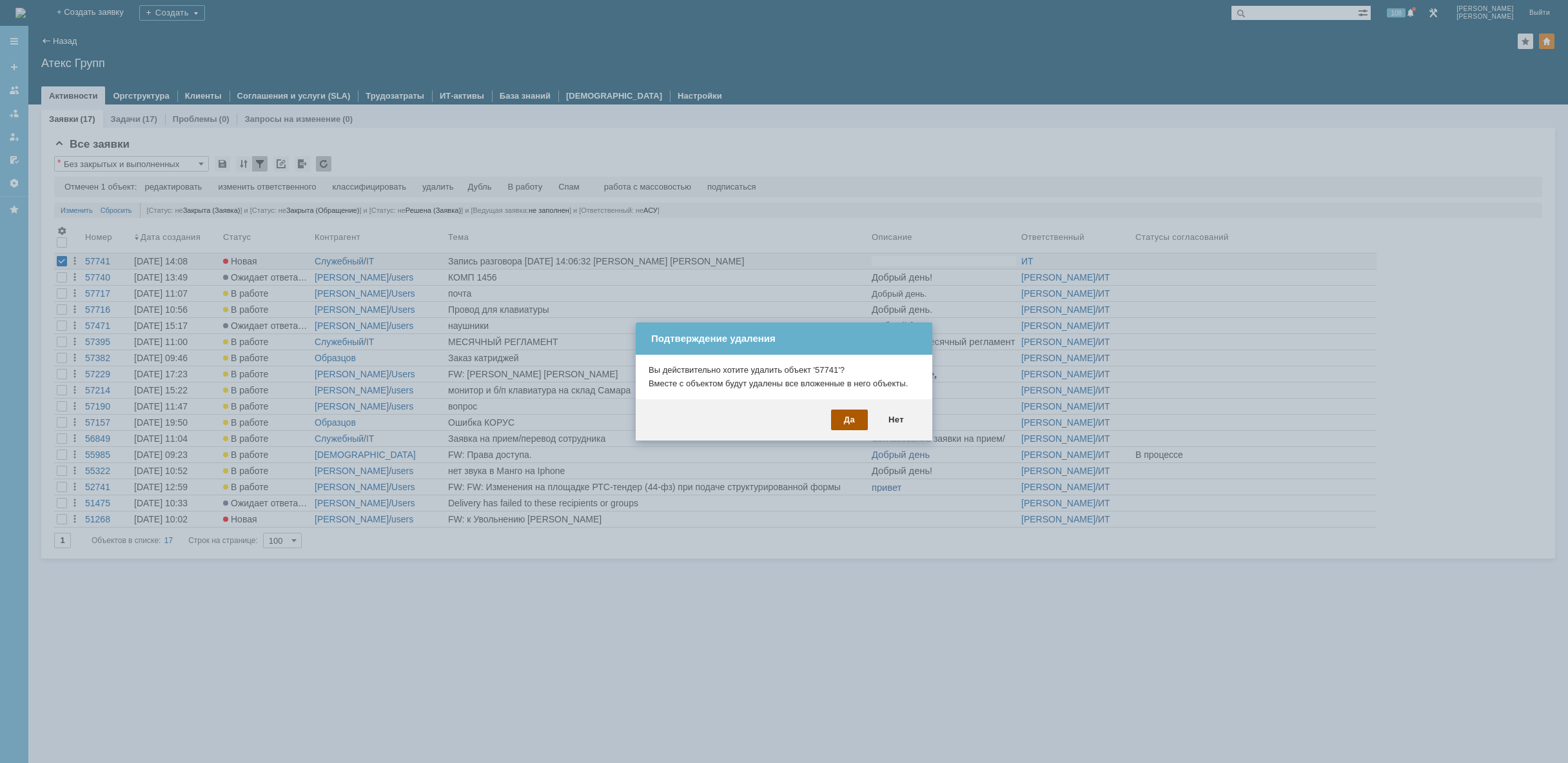
click at [854, 423] on div "Да" at bounding box center [849, 419] width 37 height 21
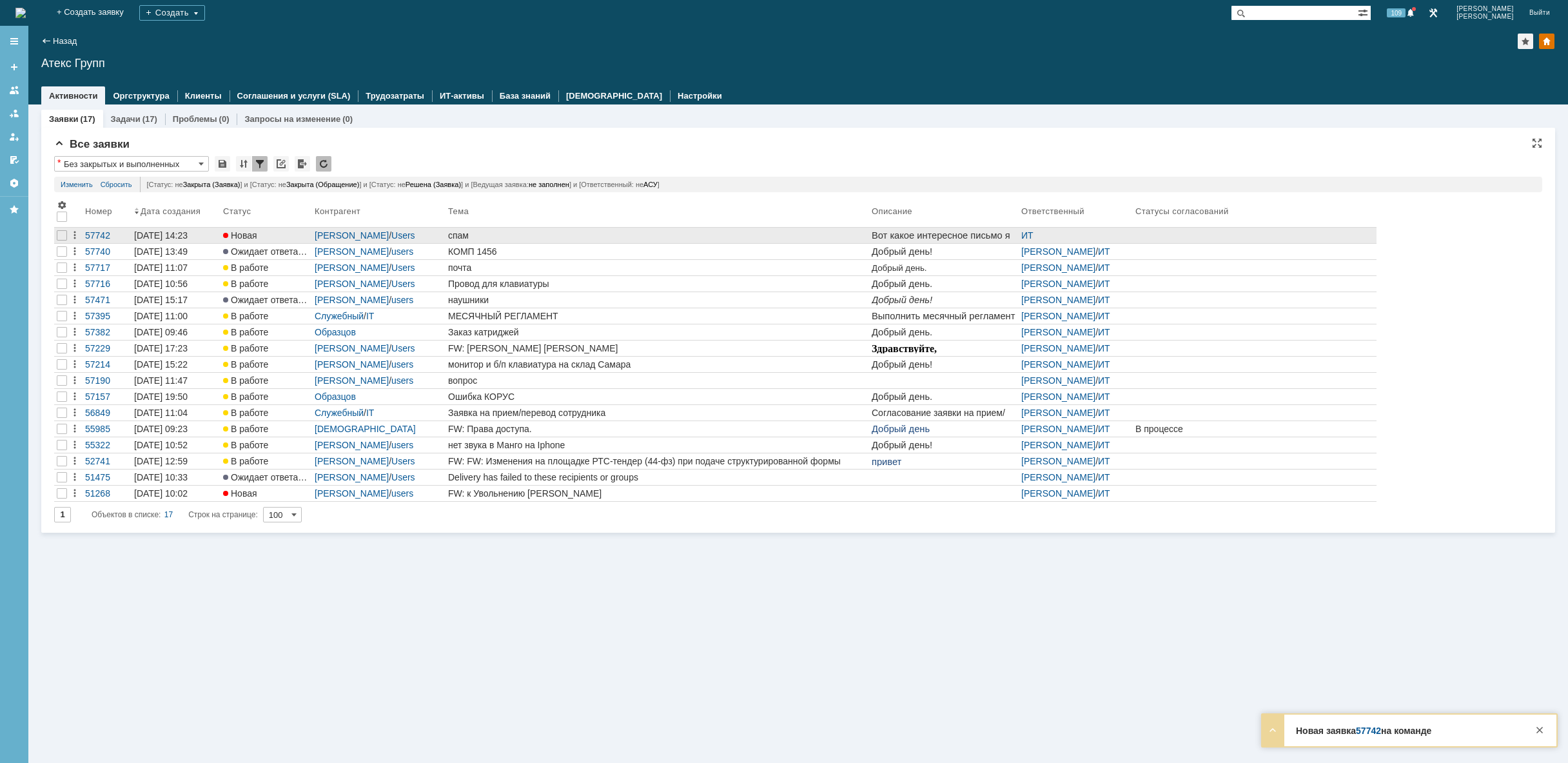
click at [513, 234] on div "спам" at bounding box center [657, 235] width 418 height 10
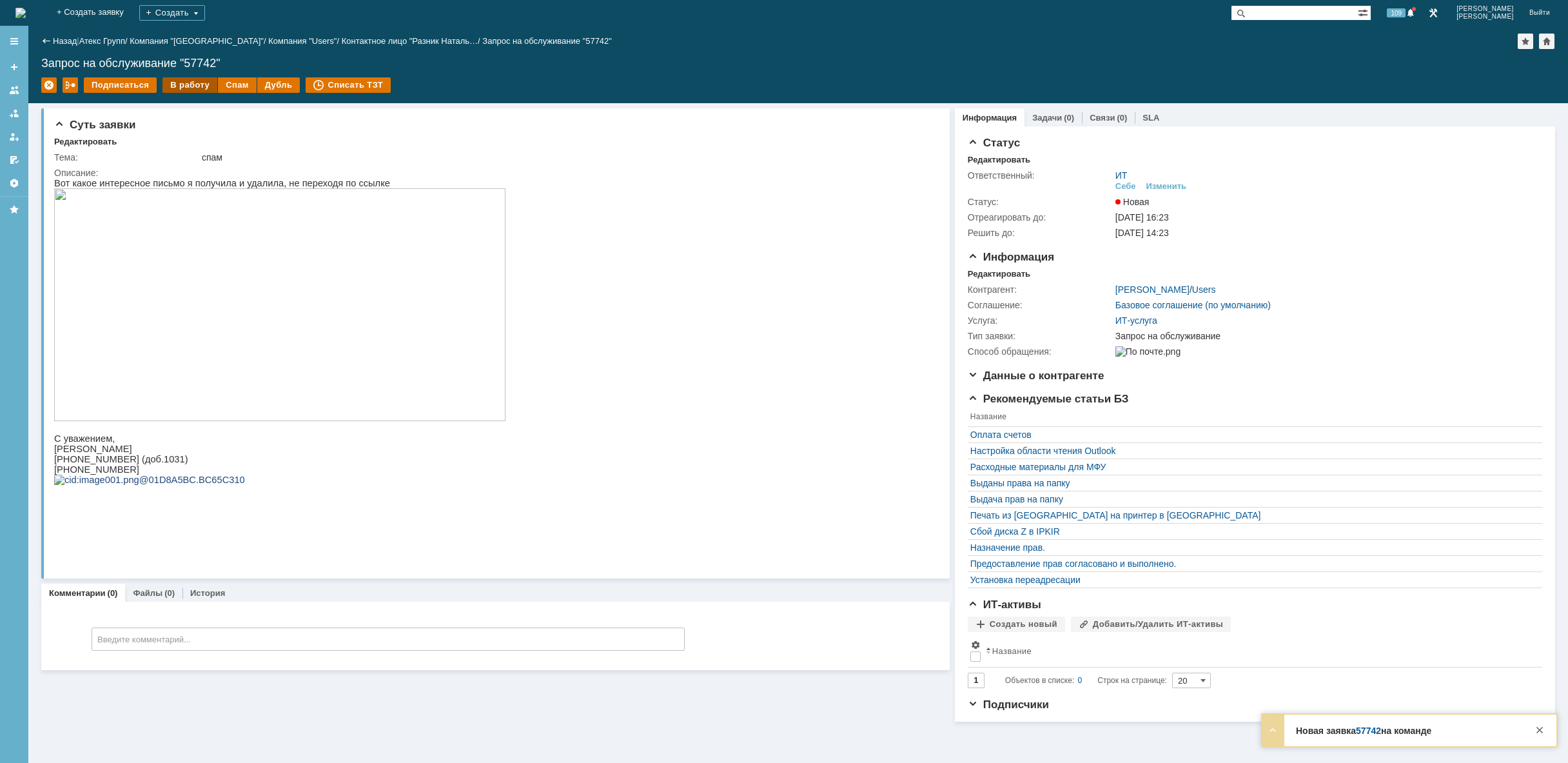
click at [198, 85] on div "В работу" at bounding box center [189, 85] width 54 height 16
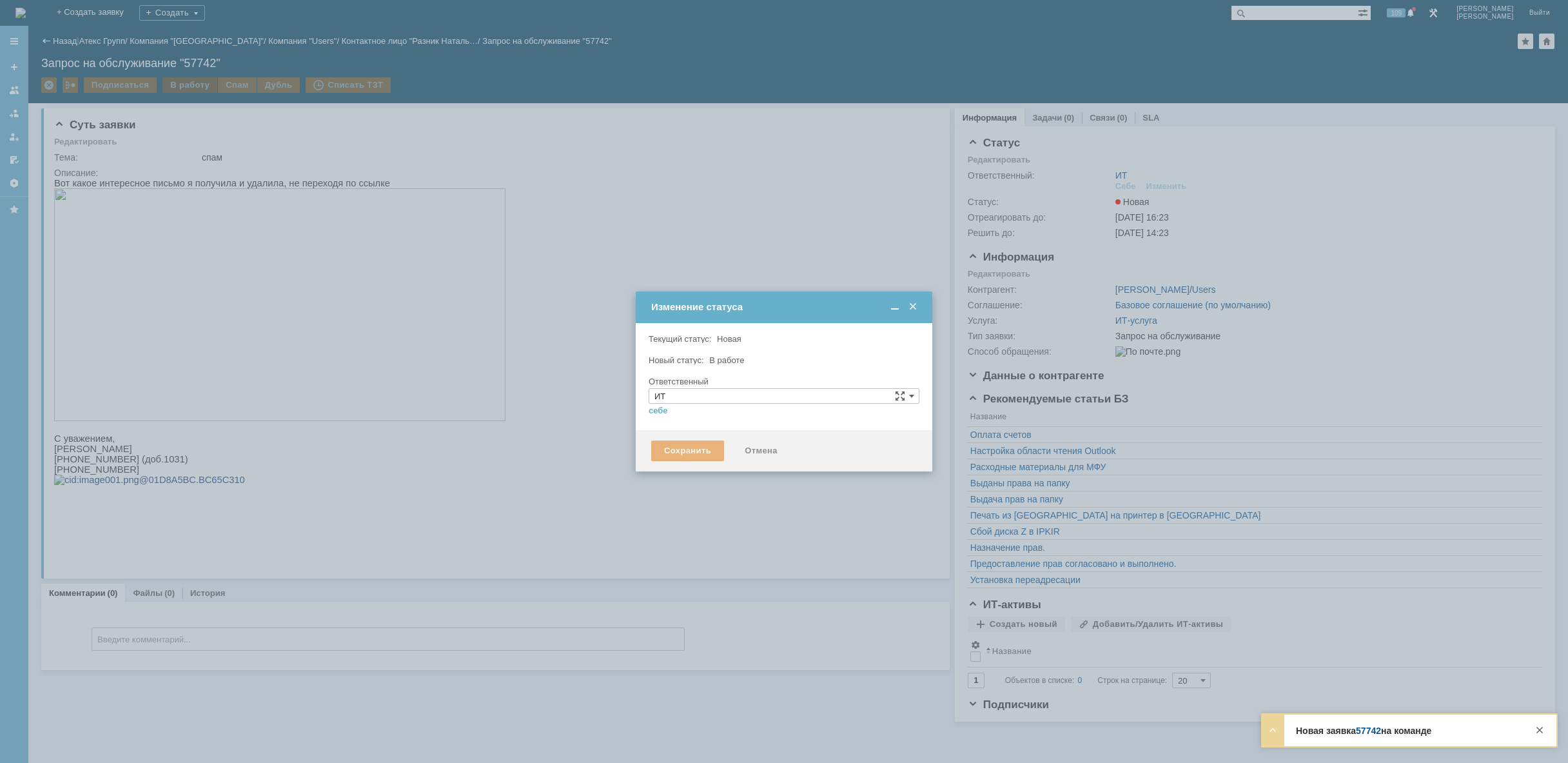
type input "[PERSON_NAME]"
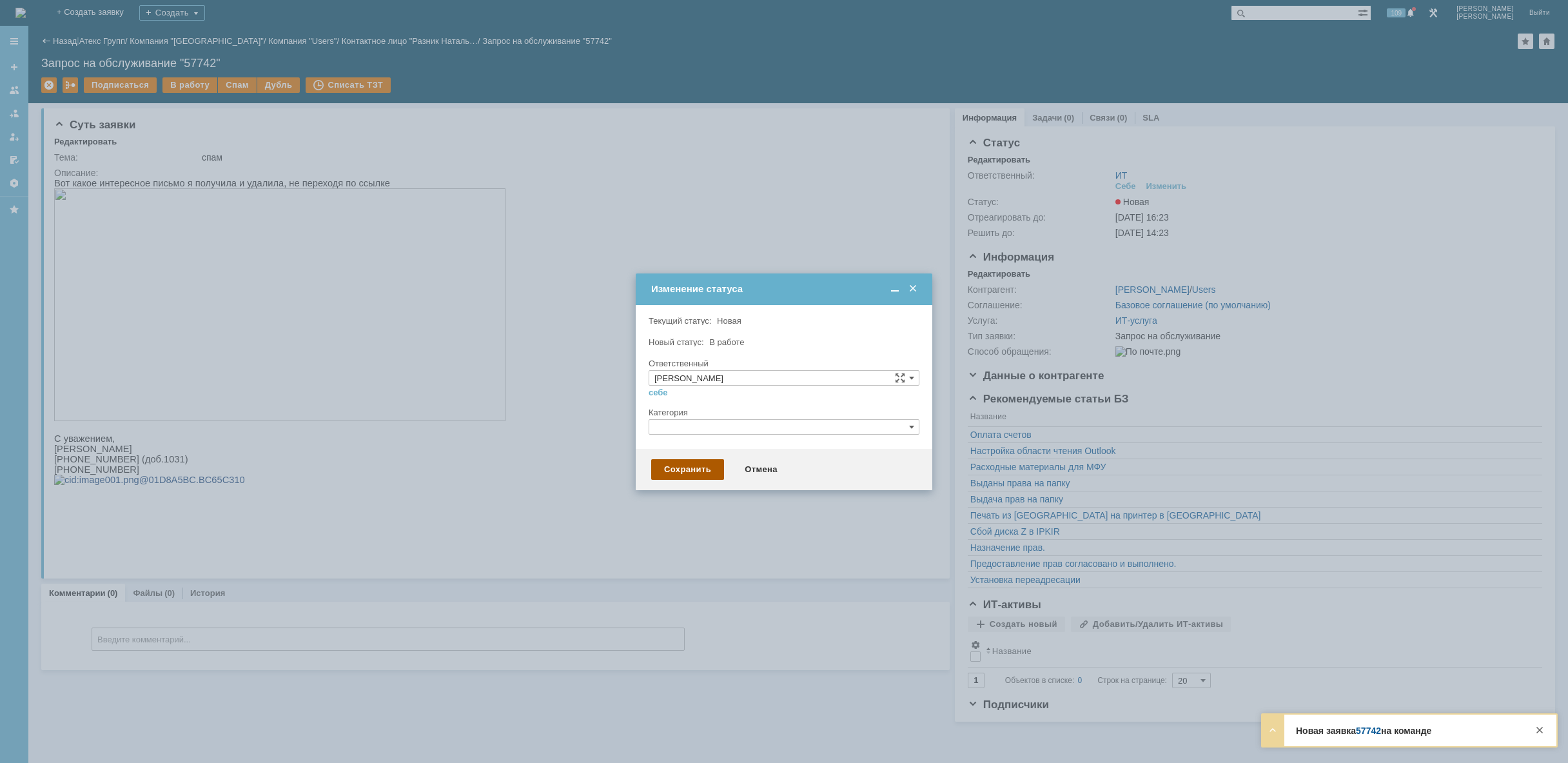
click at [677, 468] on div "Сохранить" at bounding box center [687, 469] width 73 height 21
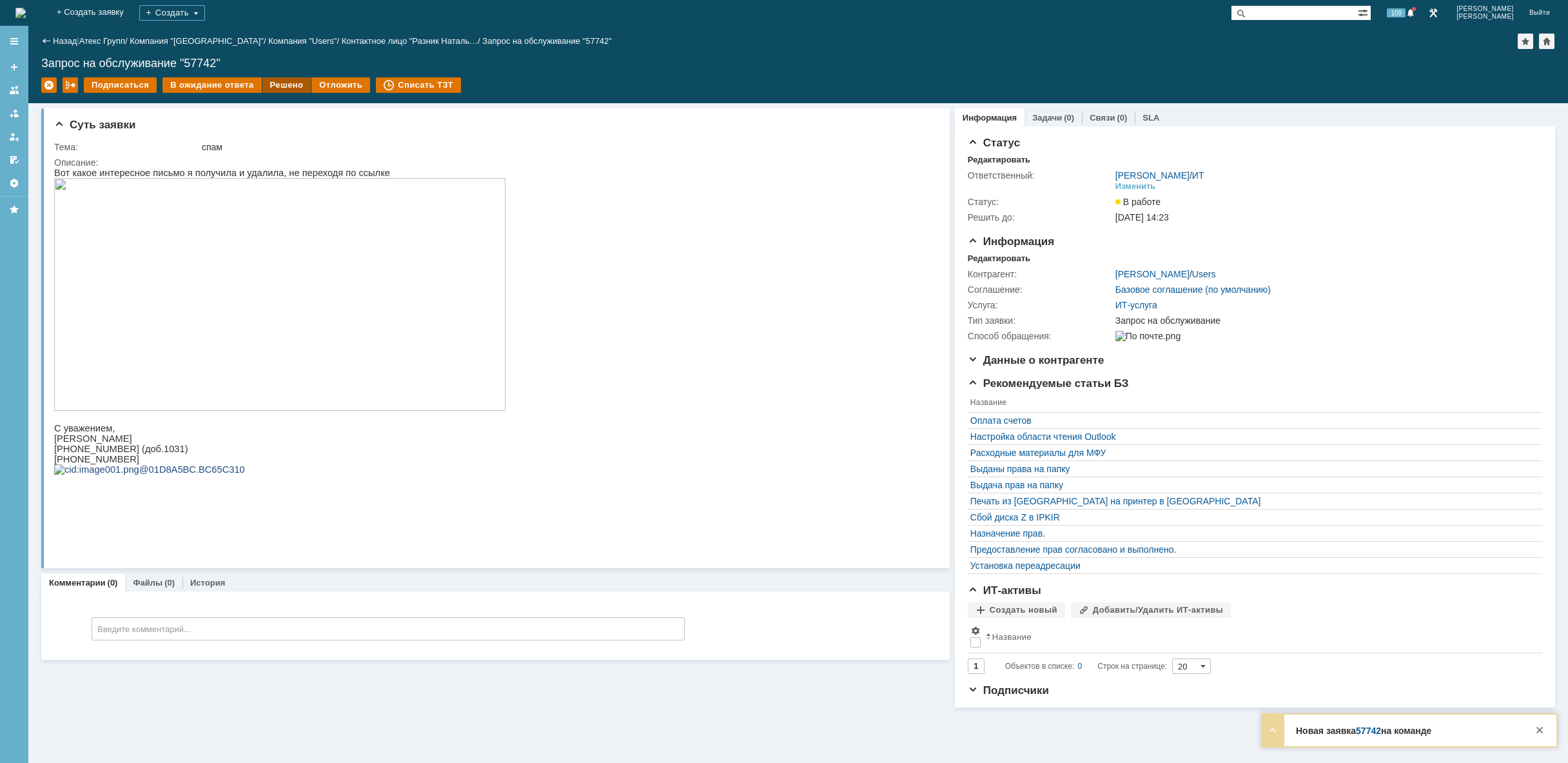
click at [270, 83] on div "Решено" at bounding box center [286, 85] width 49 height 16
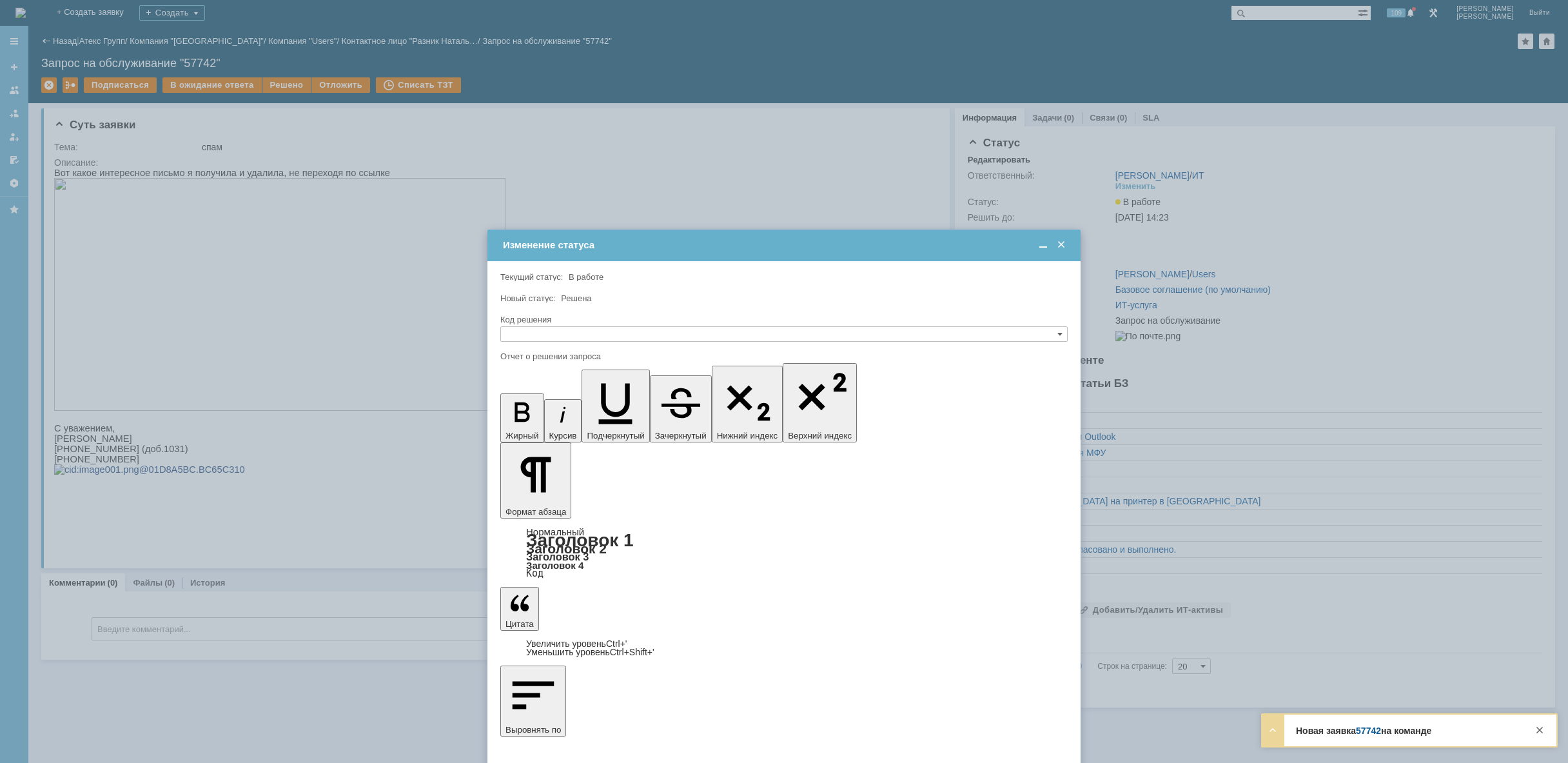
click at [595, 324] on div "Код решения" at bounding box center [784, 320] width 568 height 12
click at [593, 328] on input "text" at bounding box center [784, 334] width 568 height 16
click at [578, 398] on span "Решено" at bounding box center [784, 395] width 556 height 10
type input "Решено"
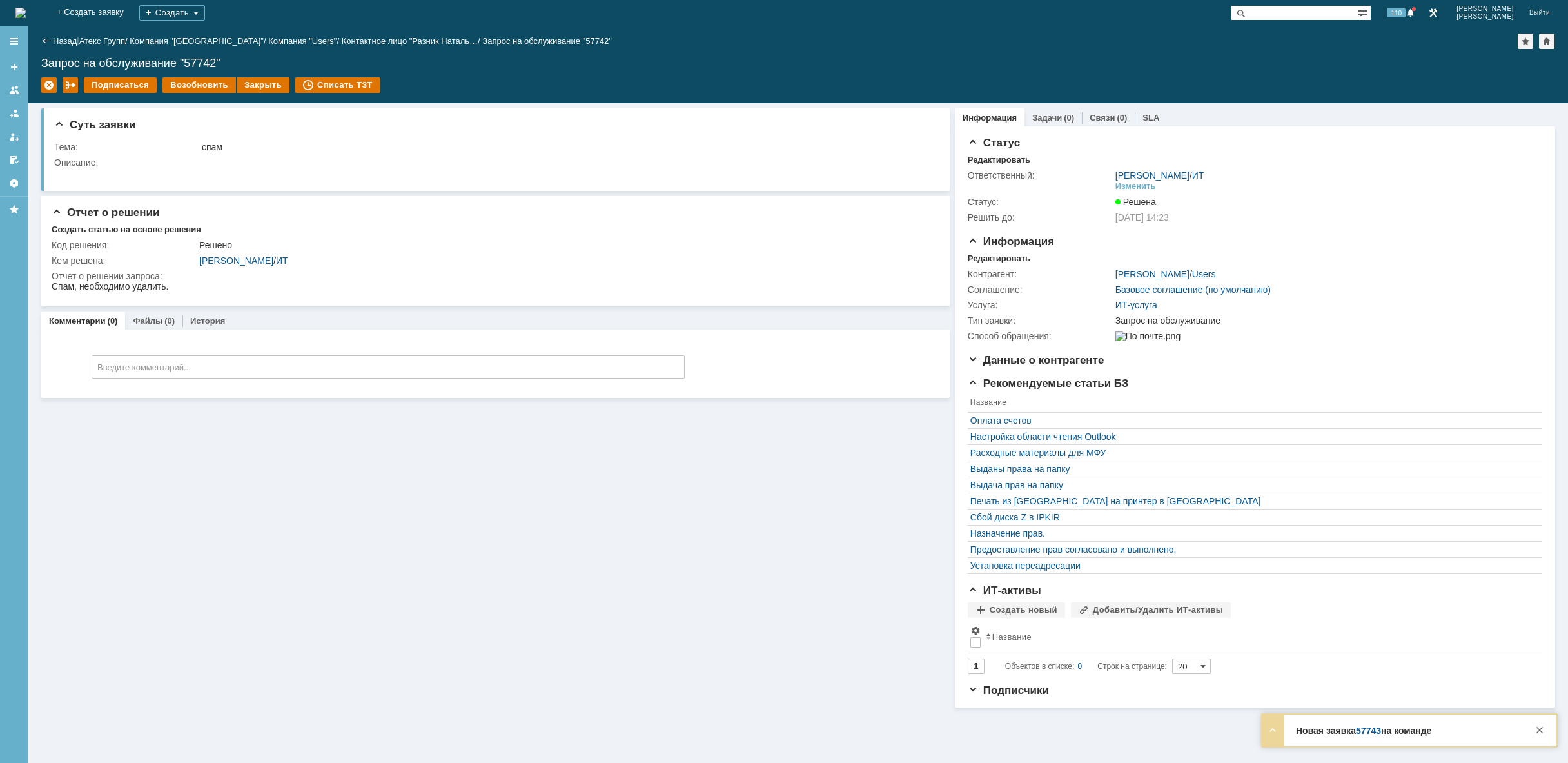
click at [26, 11] on img at bounding box center [21, 13] width 10 height 10
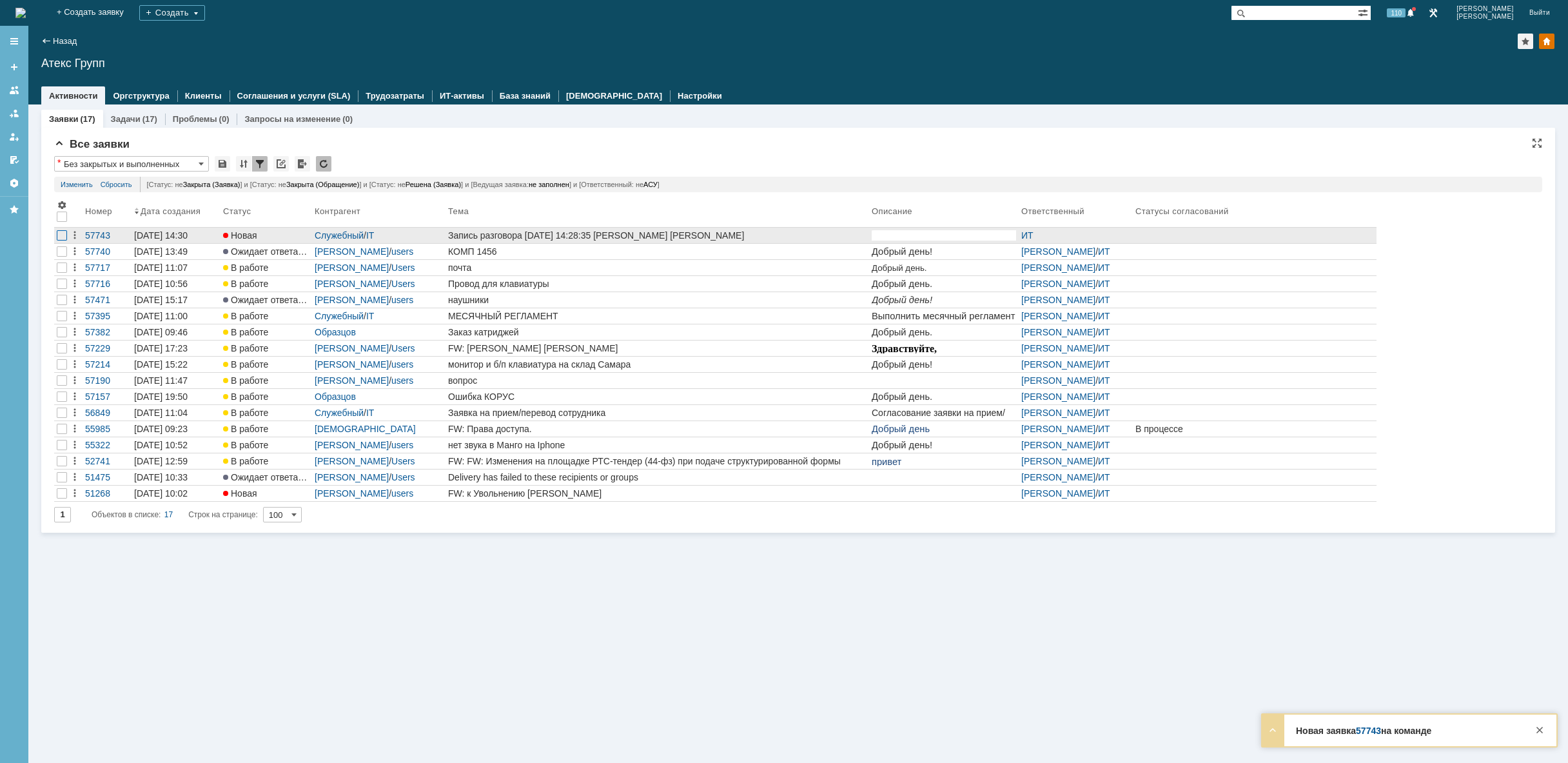
click at [63, 237] on div at bounding box center [61, 235] width 10 height 10
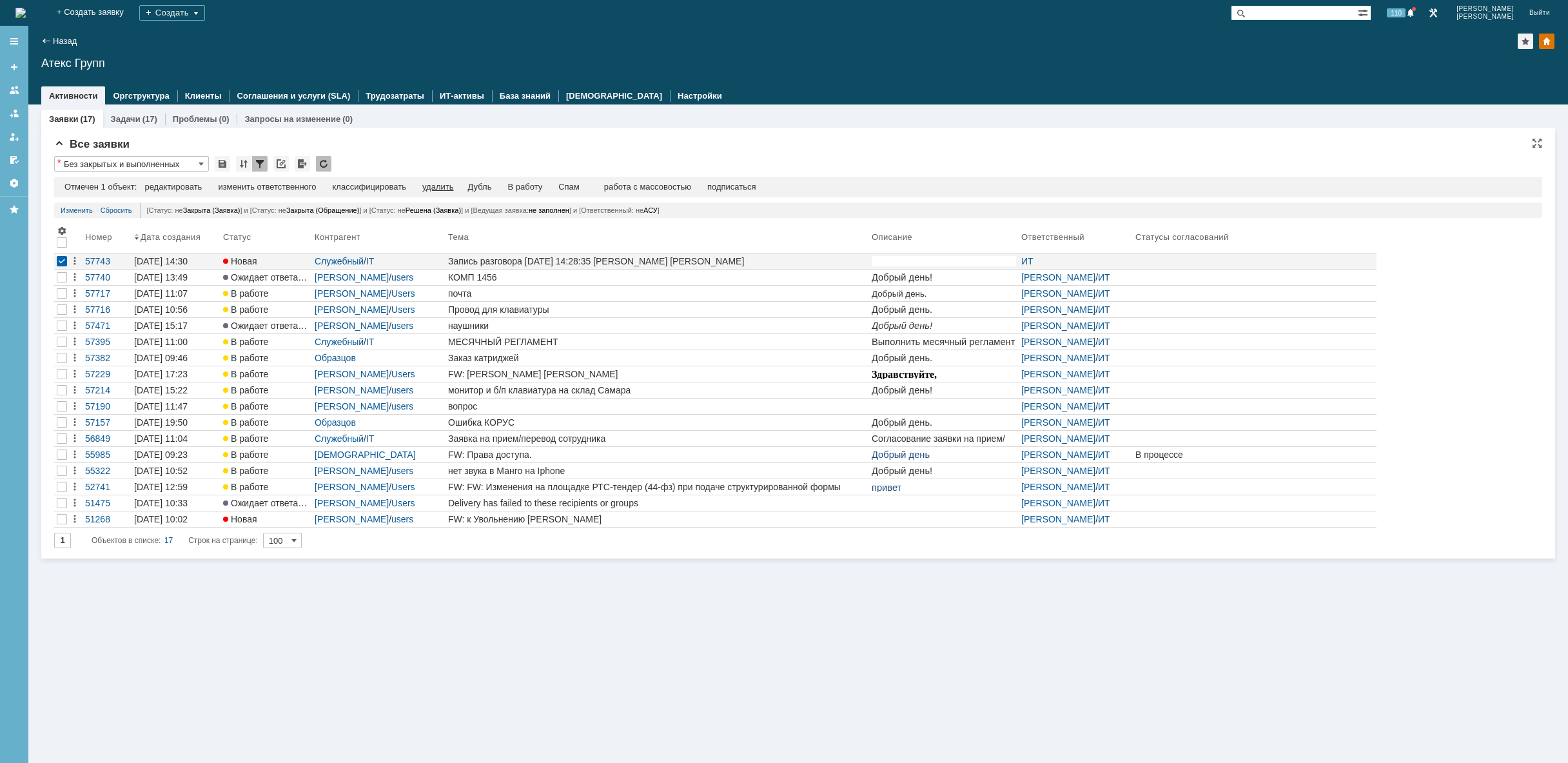
click at [449, 186] on div "удалить" at bounding box center [437, 187] width 31 height 10
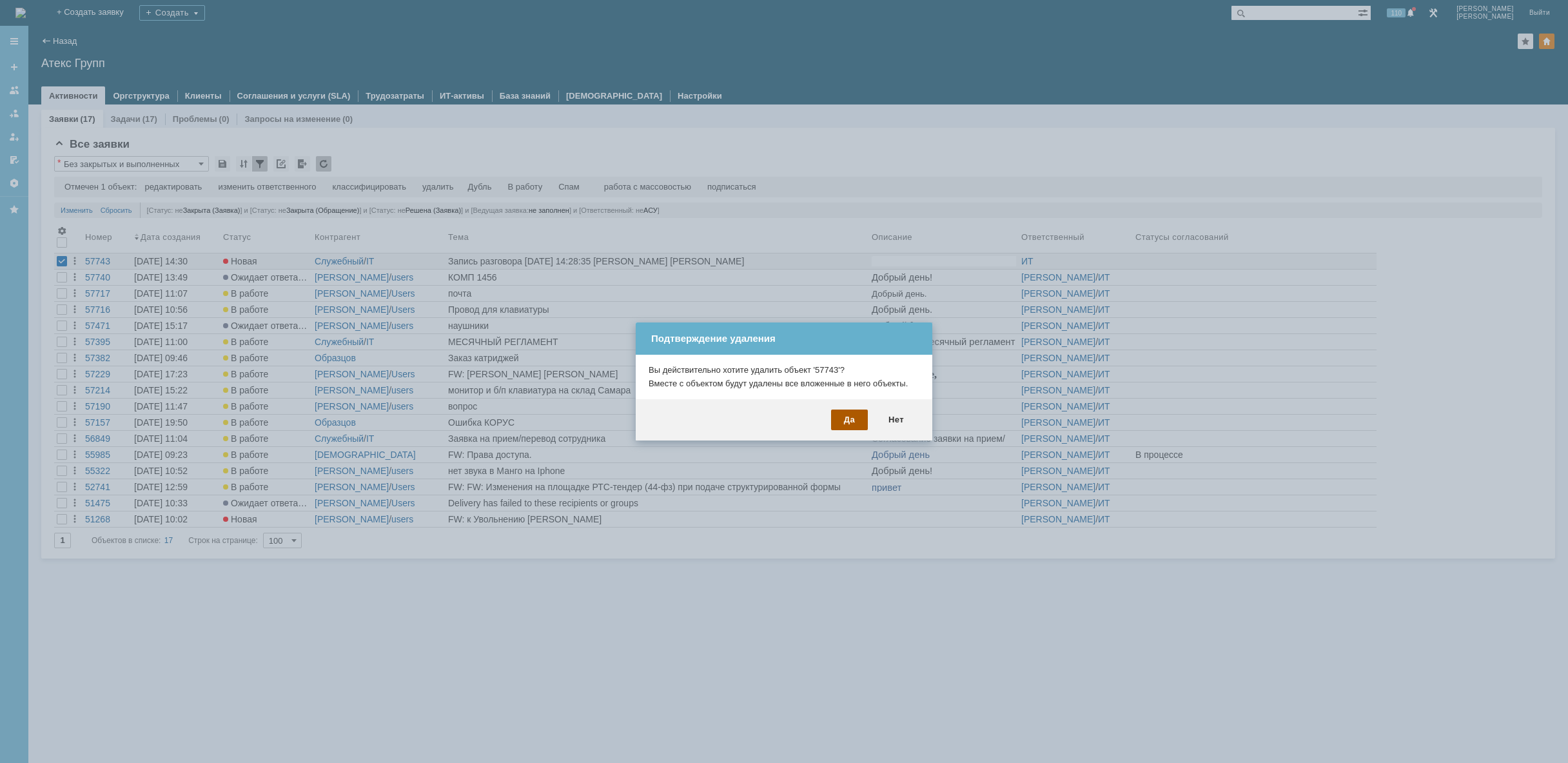
click at [850, 420] on div "Да" at bounding box center [849, 419] width 37 height 21
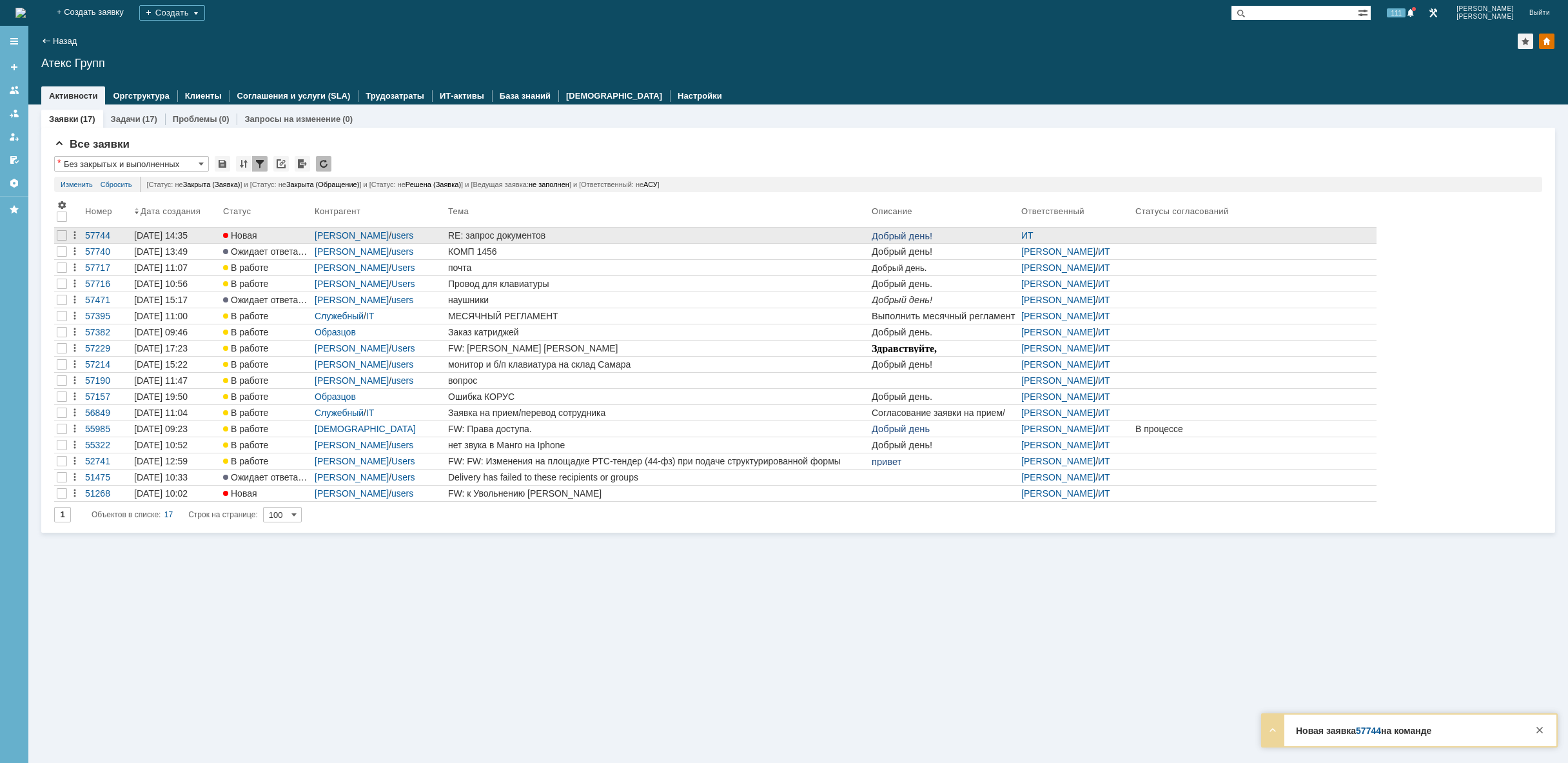
click at [593, 233] on div "RE: запрос документов" at bounding box center [657, 235] width 418 height 10
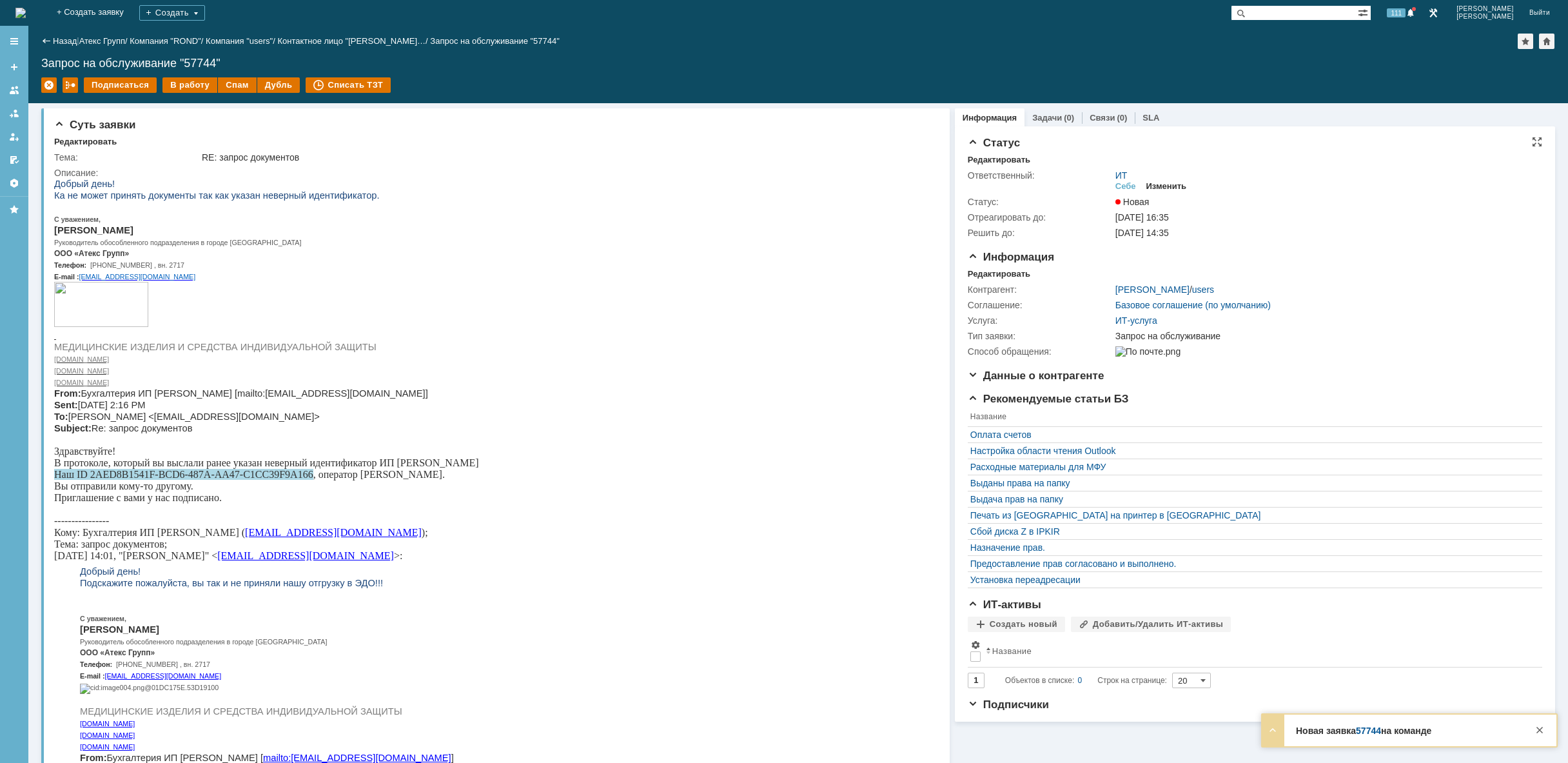
click at [1162, 187] on div "Изменить" at bounding box center [1166, 186] width 41 height 10
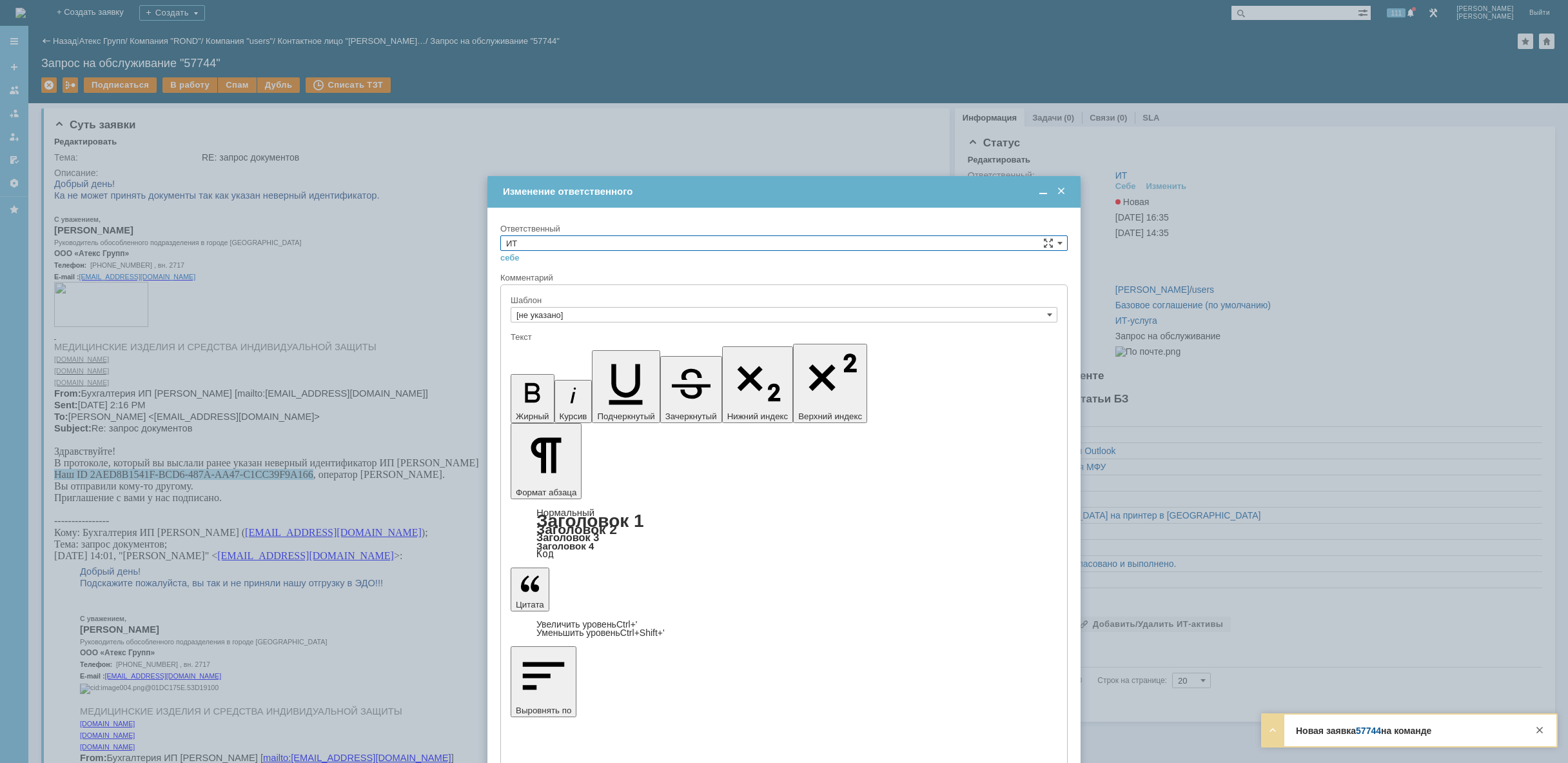
click at [773, 238] on input "ИТ" at bounding box center [784, 244] width 568 height 16
click at [624, 350] on span "АСУ" at bounding box center [784, 350] width 556 height 10
type input "АСУ"
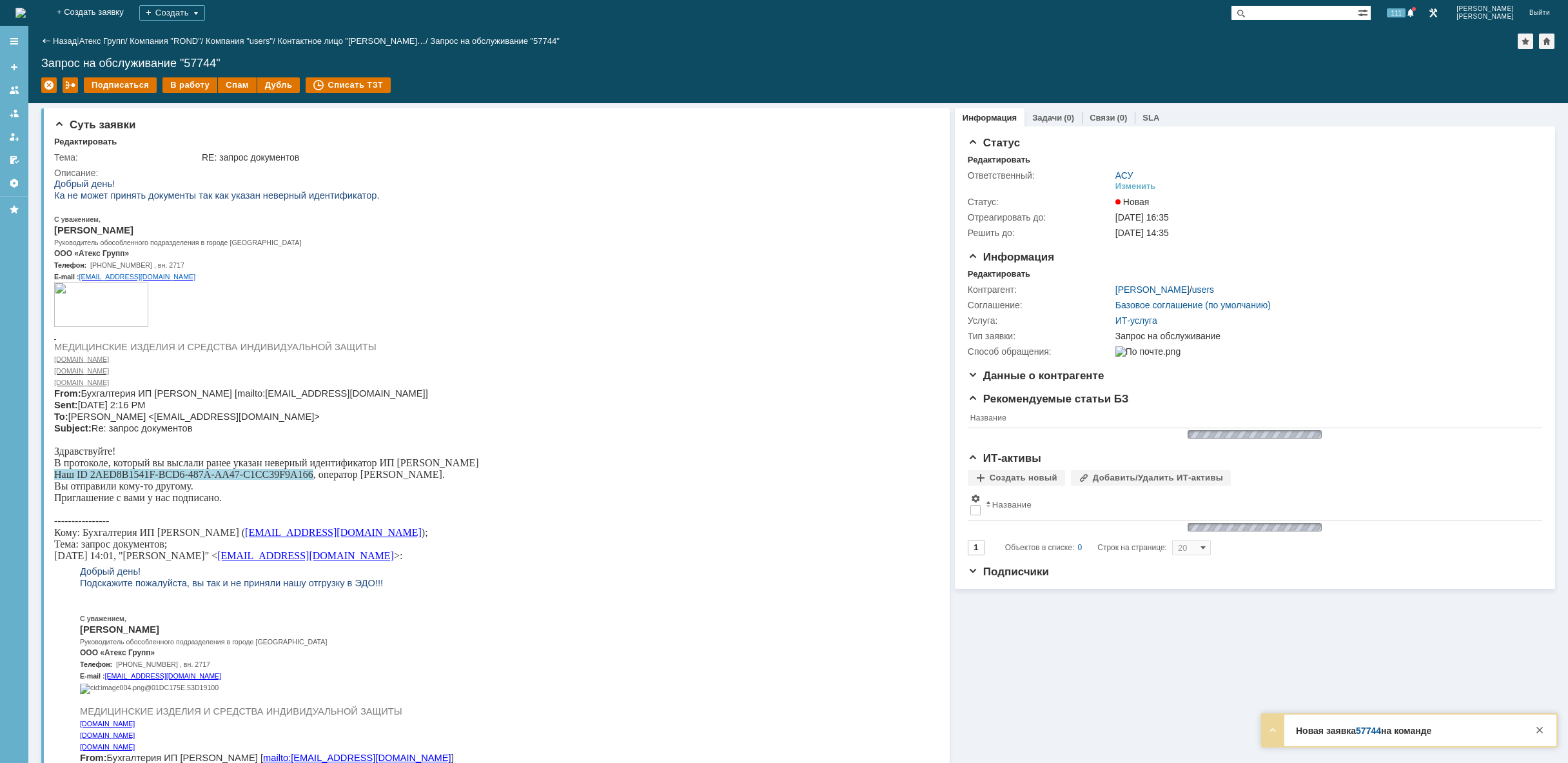
click at [26, 14] on img at bounding box center [21, 13] width 10 height 10
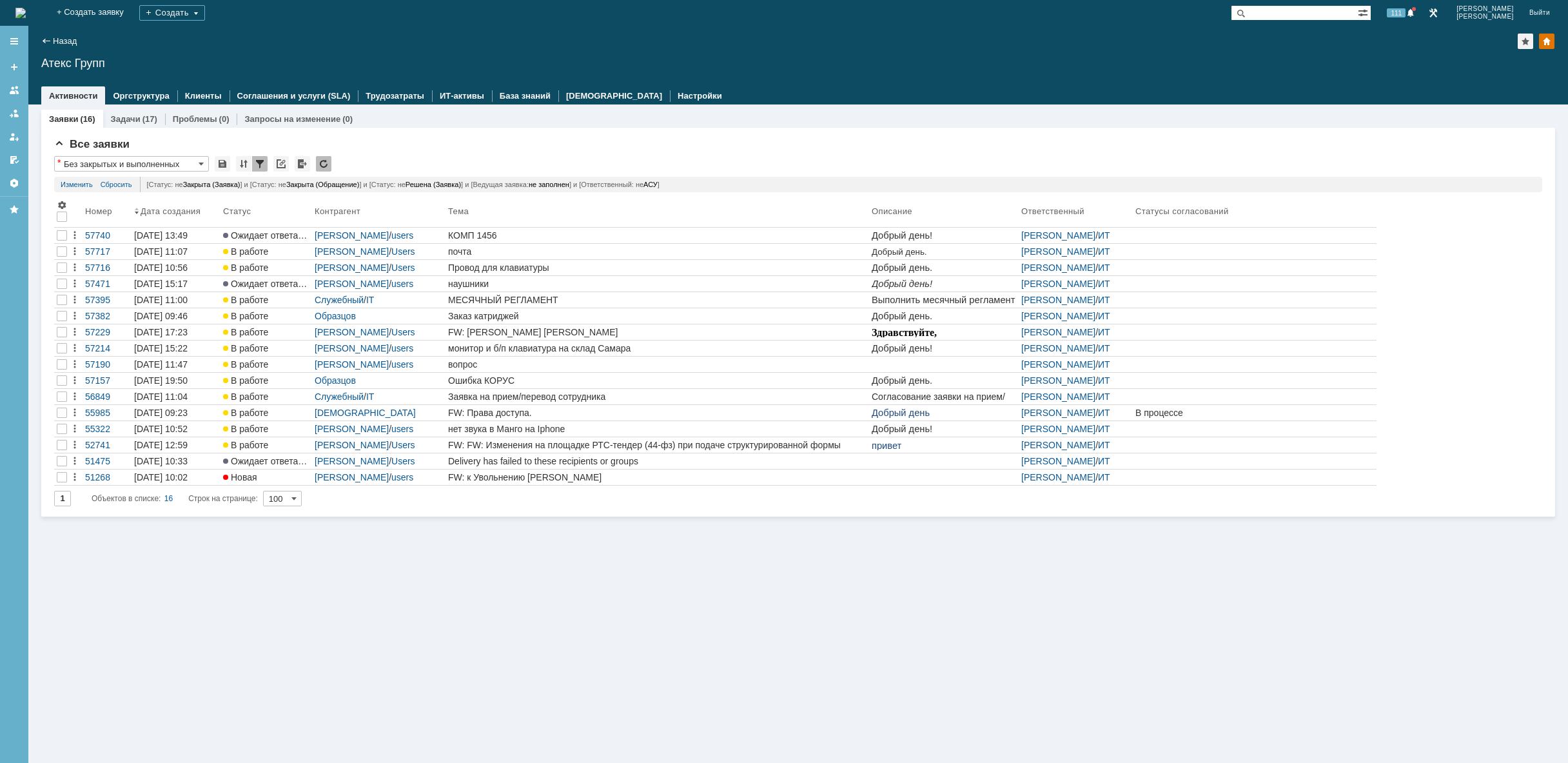
click at [26, 8] on img at bounding box center [21, 13] width 10 height 10
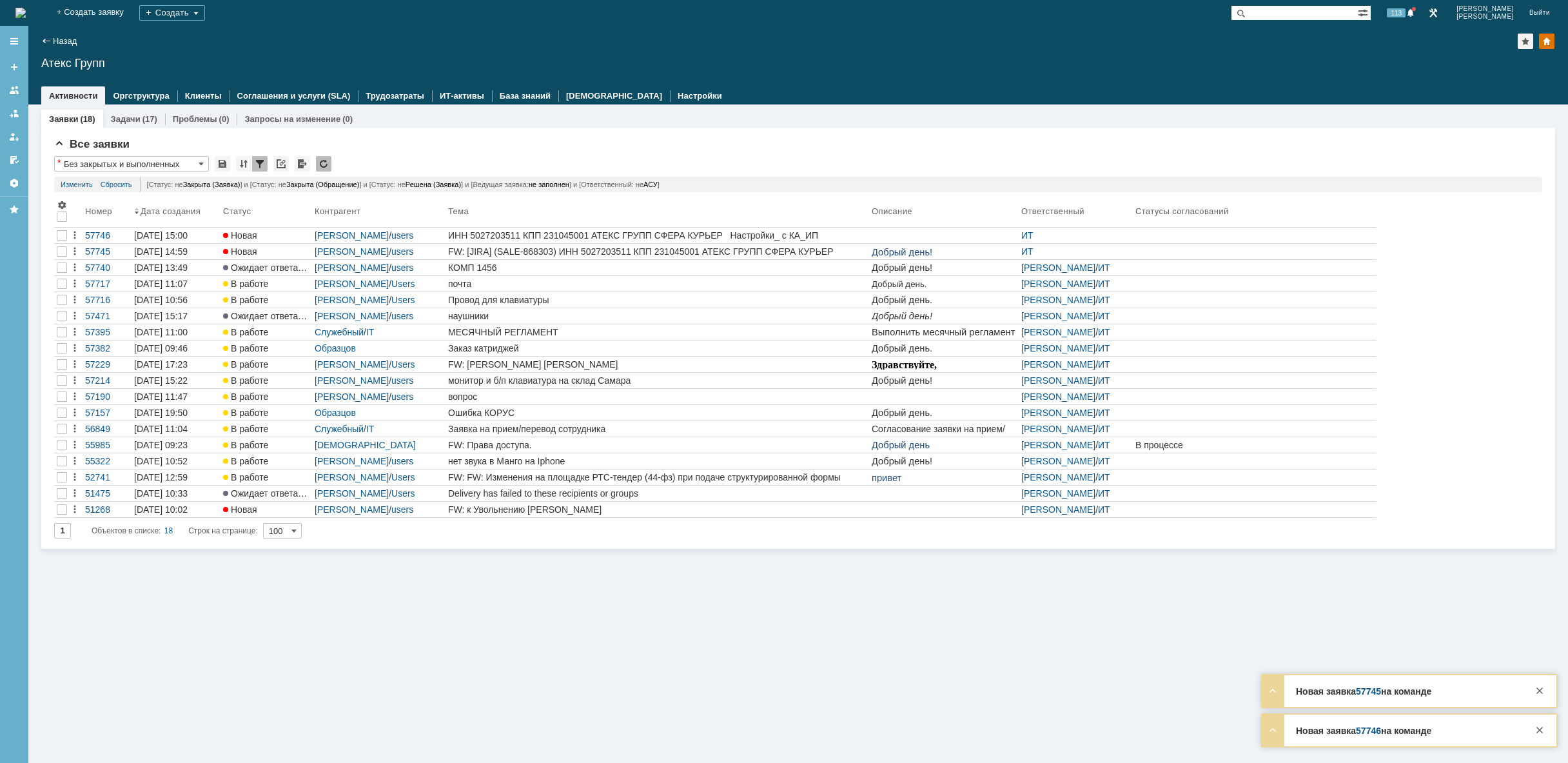
click at [26, 14] on img at bounding box center [21, 13] width 10 height 10
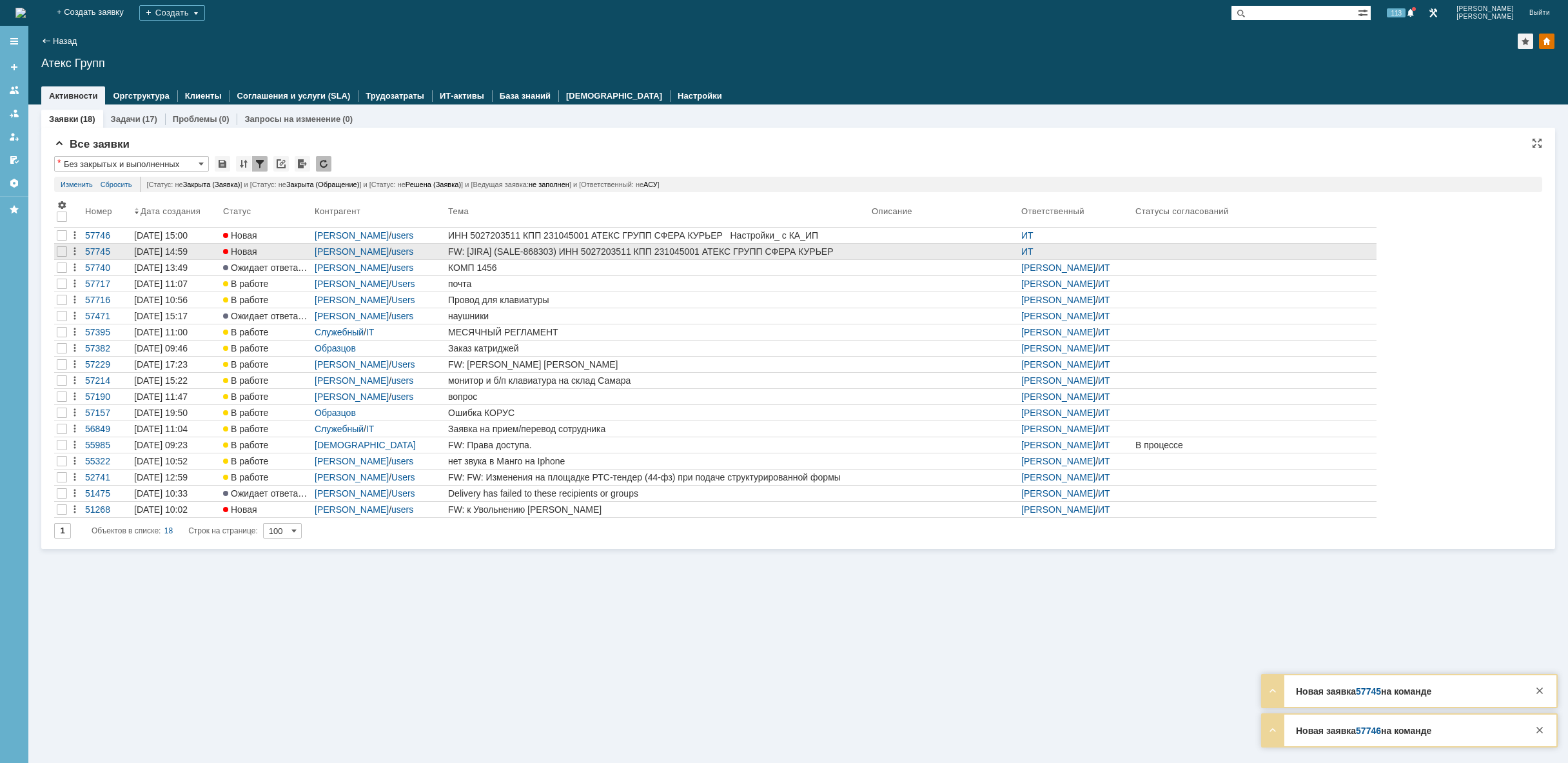
click at [765, 252] on div "FW: [JIRA] (SALE-868303) ИНН 5027203511 КПП 231045001 АТЕКС ГРУПП СФЕРА КУРЬЕР …" at bounding box center [657, 252] width 418 height 10
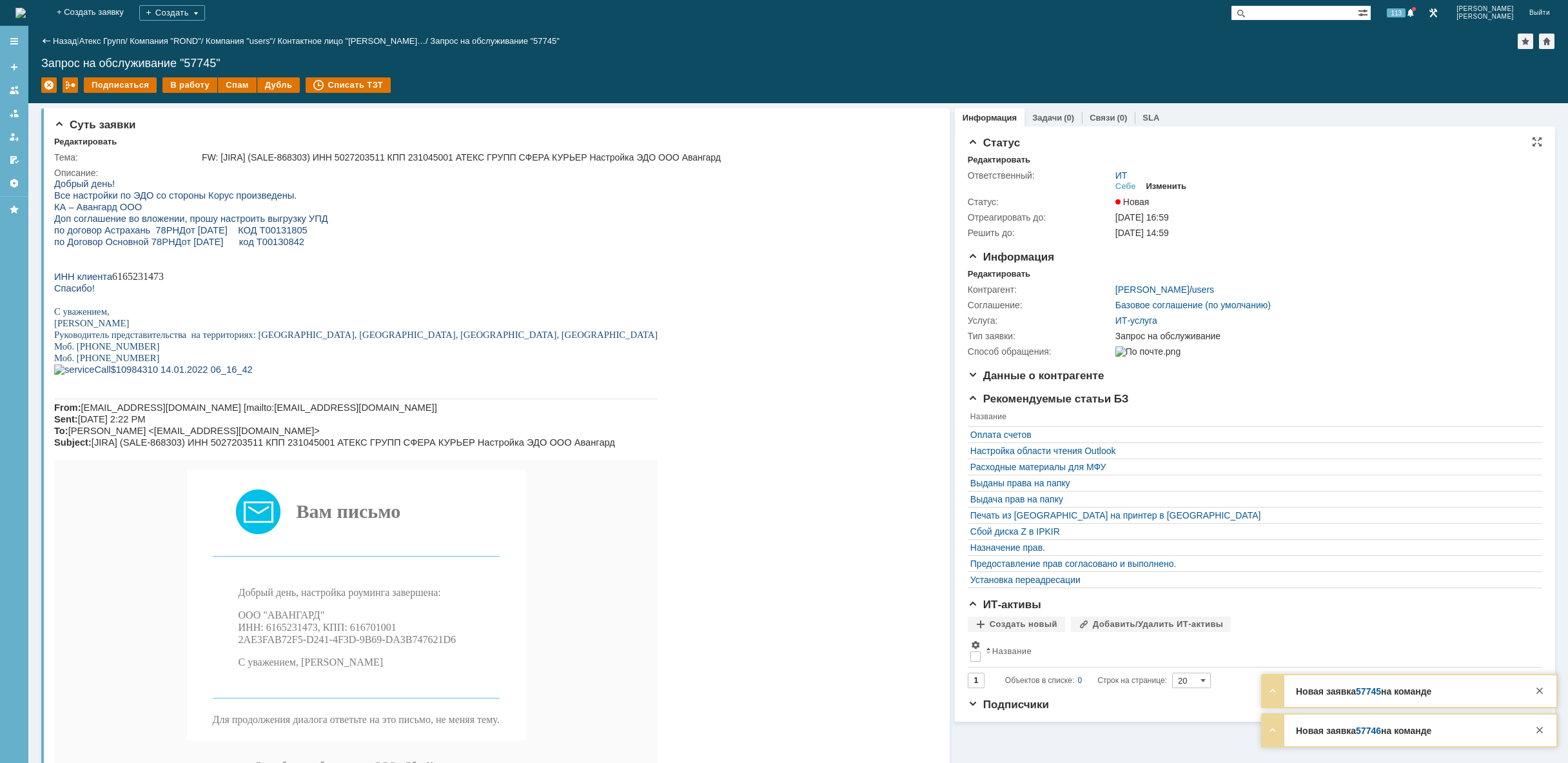
click at [1169, 182] on div "Изменить" at bounding box center [1166, 186] width 41 height 10
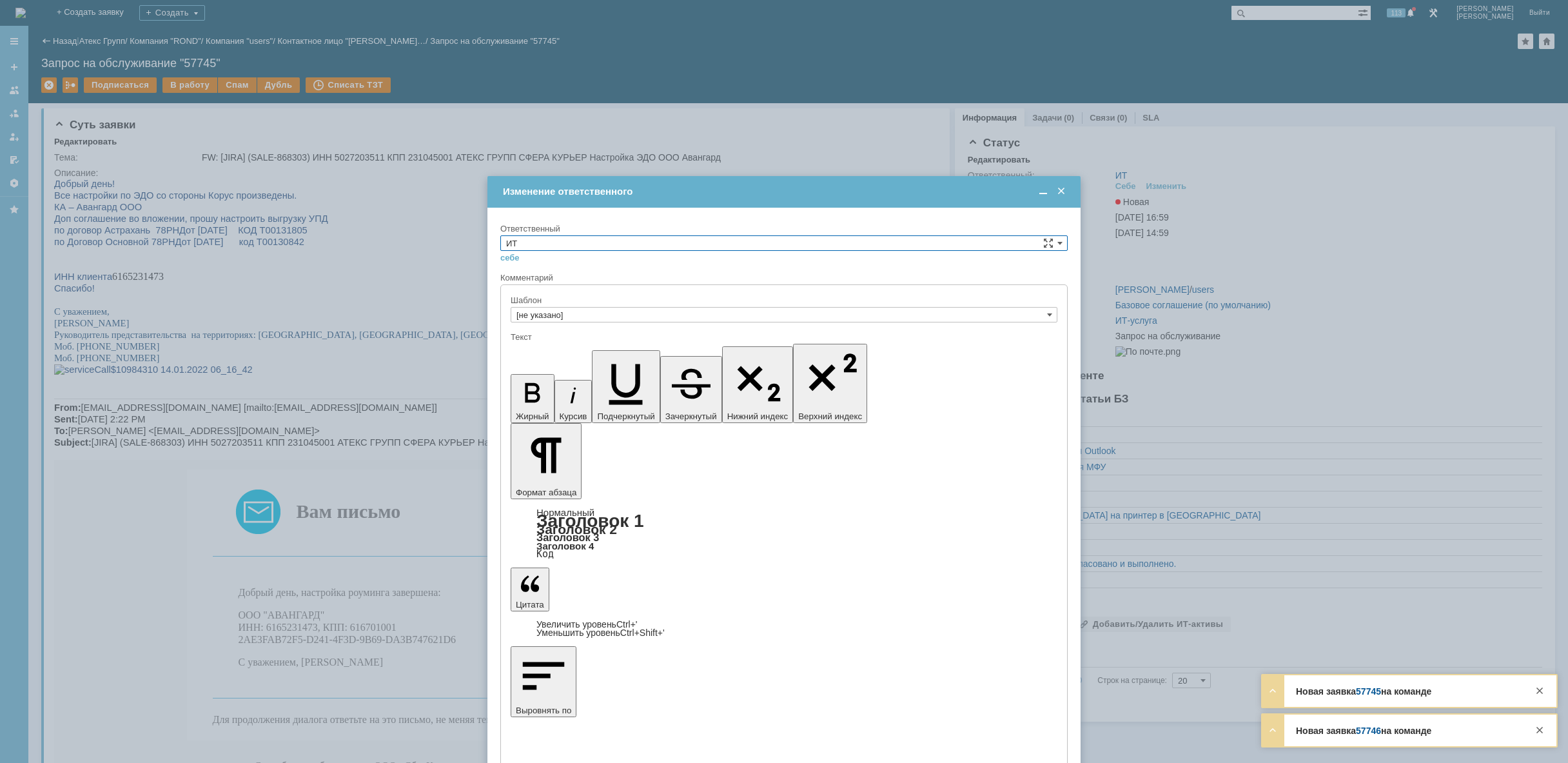
click at [802, 237] on input "ИТ" at bounding box center [784, 244] width 568 height 16
click at [637, 354] on span "АСУ" at bounding box center [784, 350] width 556 height 10
type input "АСУ"
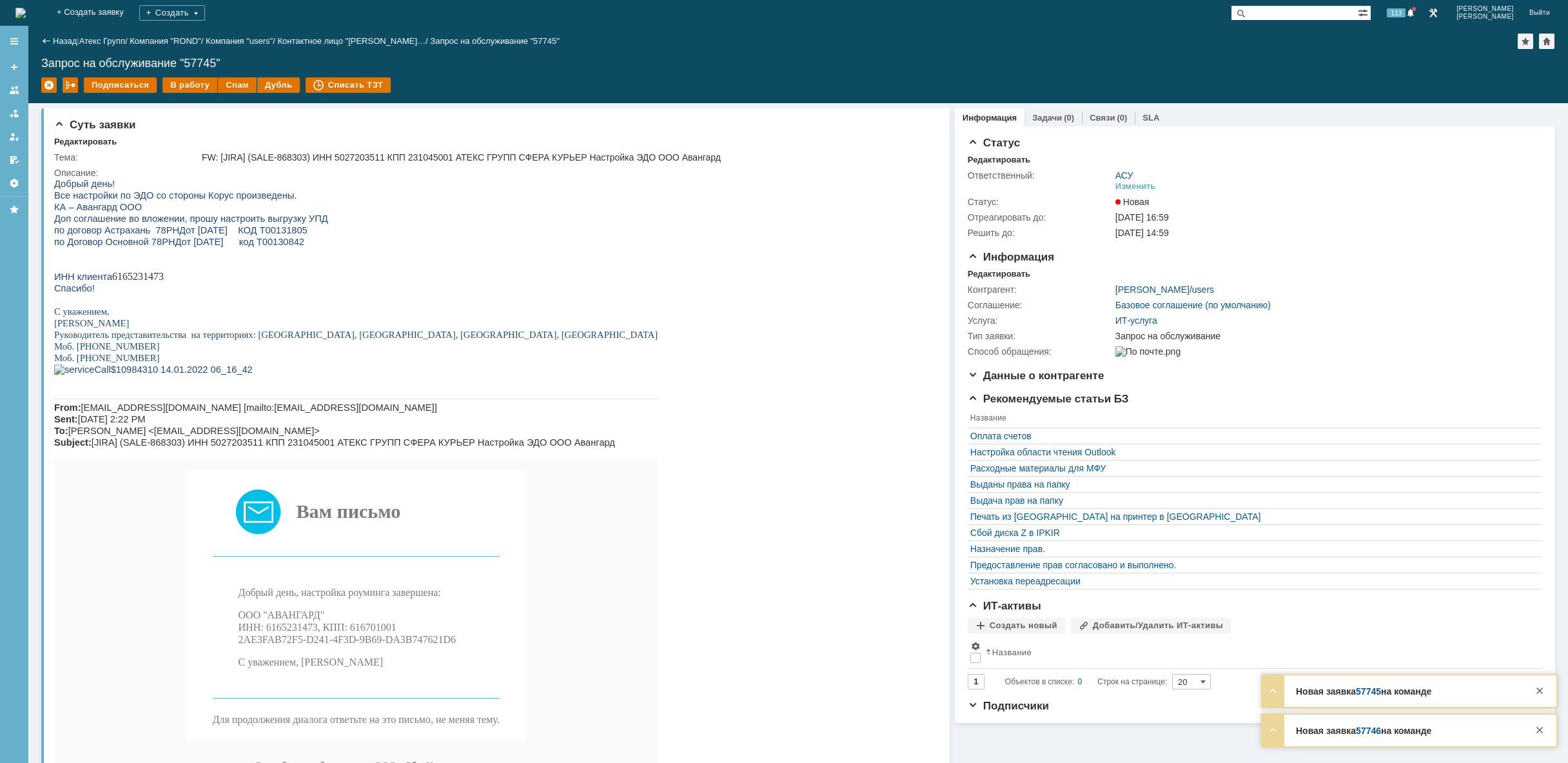
click at [26, 11] on img at bounding box center [21, 13] width 10 height 10
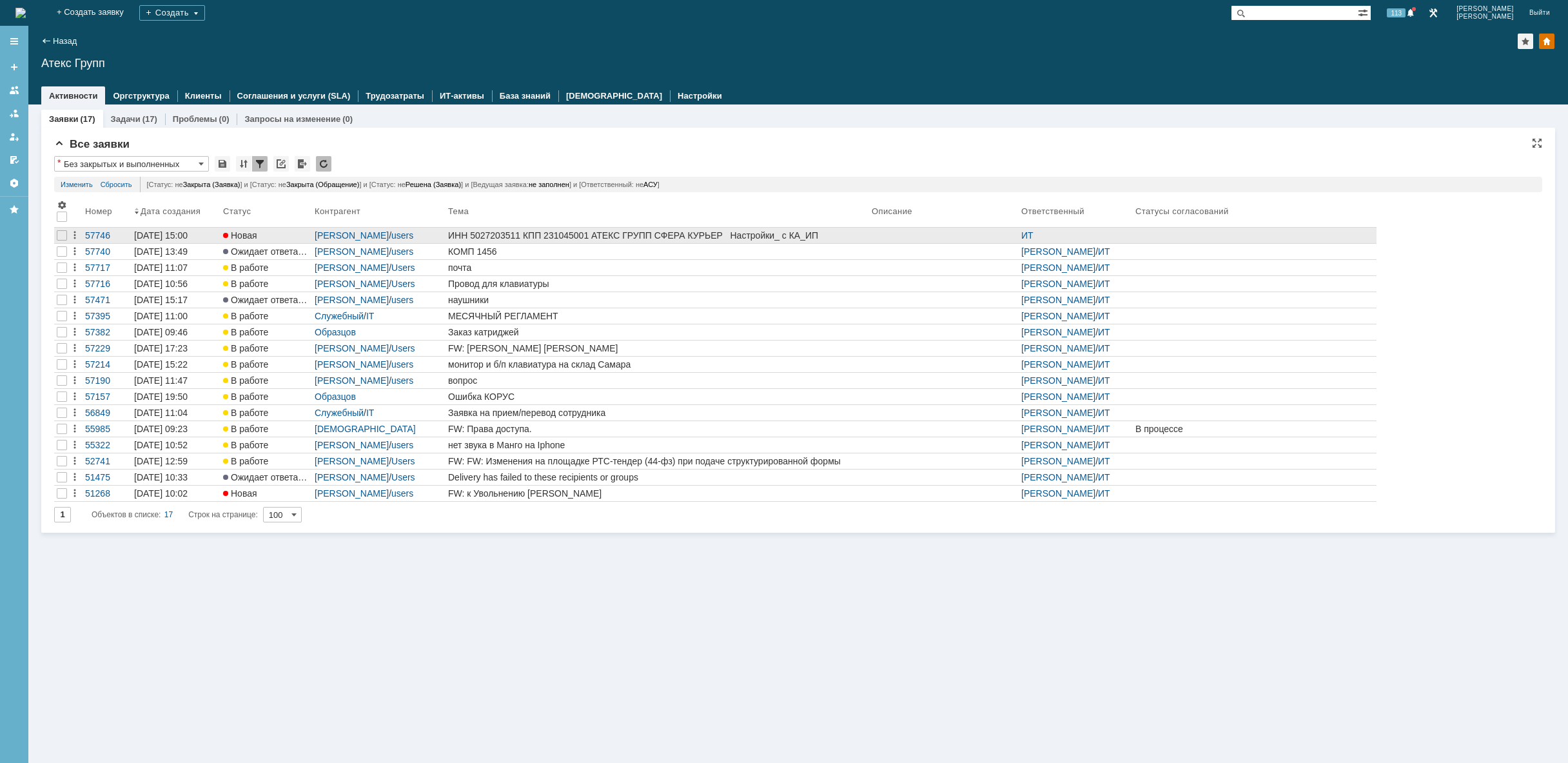
click at [668, 234] on div "ИНН 5027203511 КПП 231045001 АТЕКС ГРУПП СФЕРА КУРЬЕР Настройки_ с КА_ИП [PERSO…" at bounding box center [657, 235] width 418 height 10
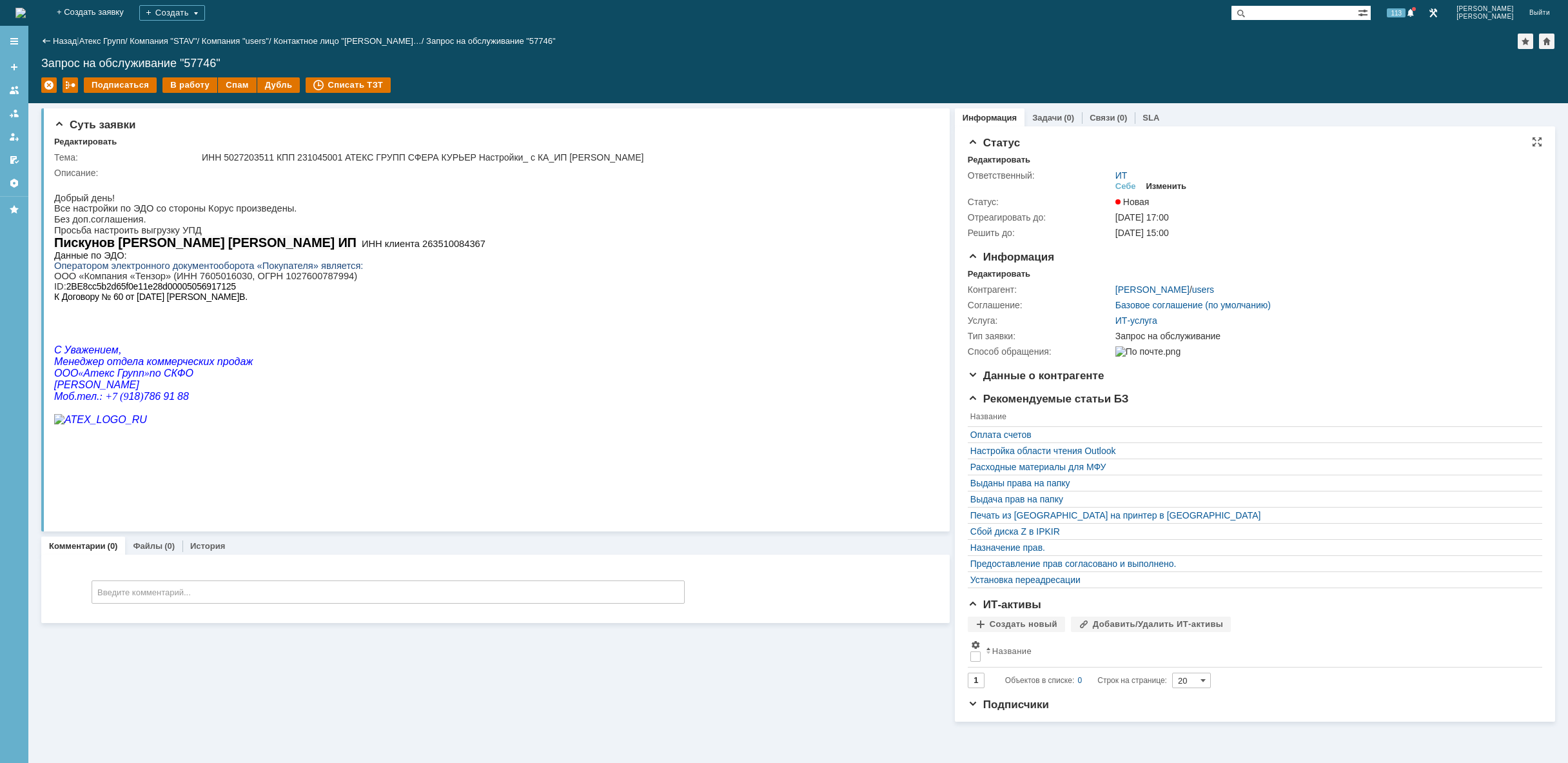
click at [1167, 187] on div "Изменить" at bounding box center [1166, 186] width 41 height 10
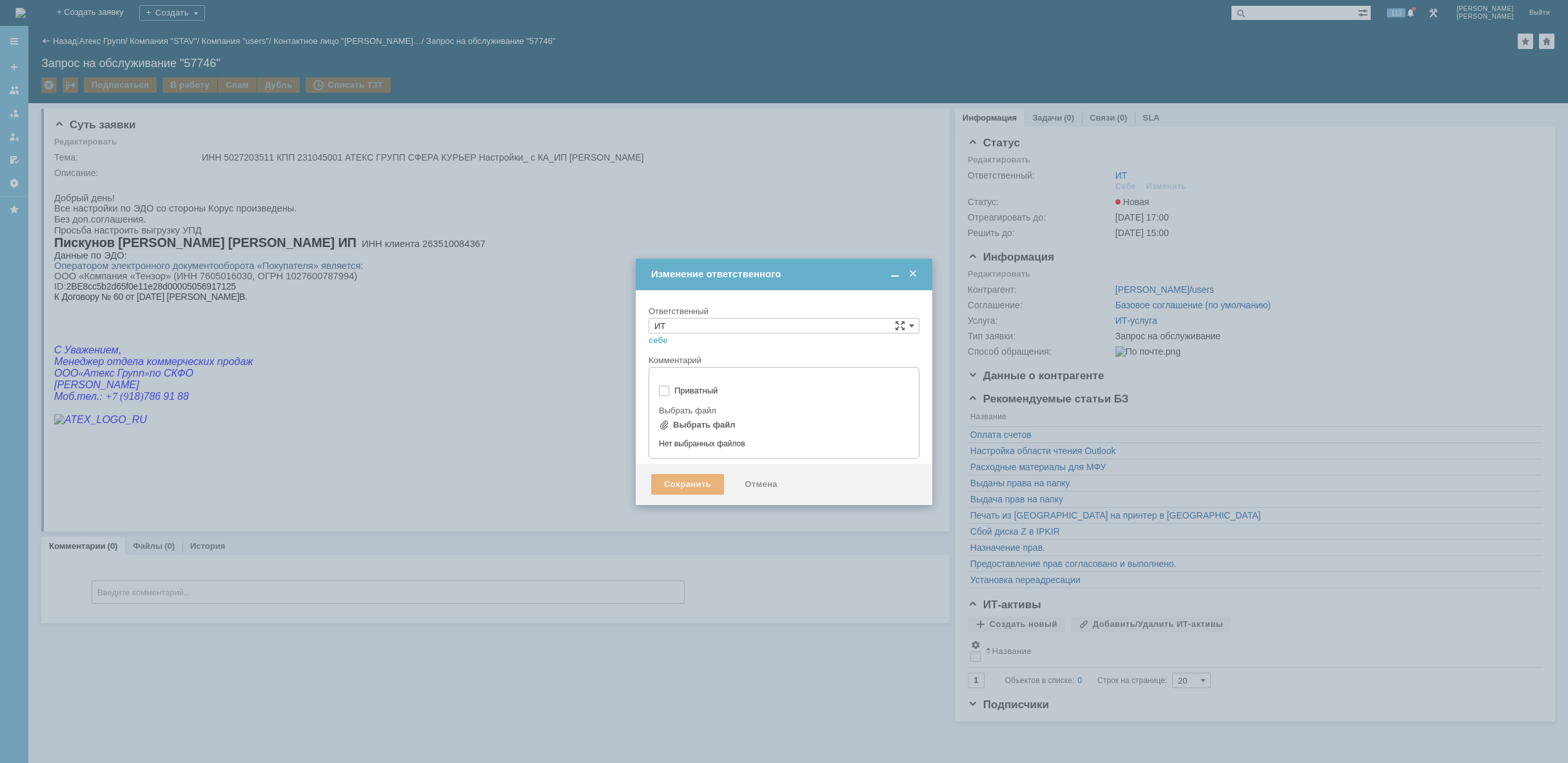
type input "[не указано]"
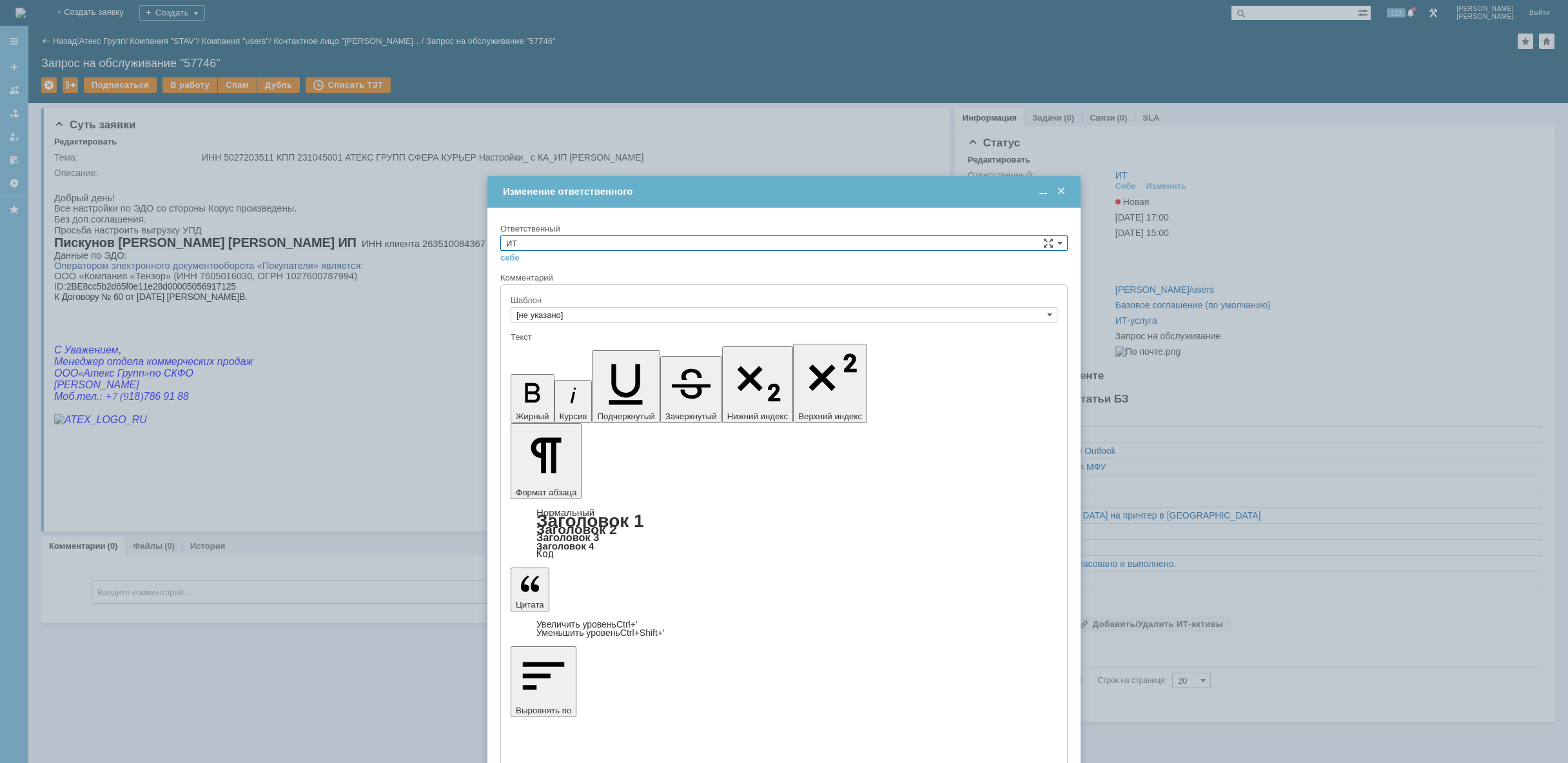
click at [573, 247] on div "ИТ себе своей команде" at bounding box center [784, 250] width 568 height 28
click at [574, 246] on input "ИТ" at bounding box center [784, 244] width 568 height 16
click at [556, 350] on span "АСУ" at bounding box center [784, 350] width 556 height 10
type input "АСУ"
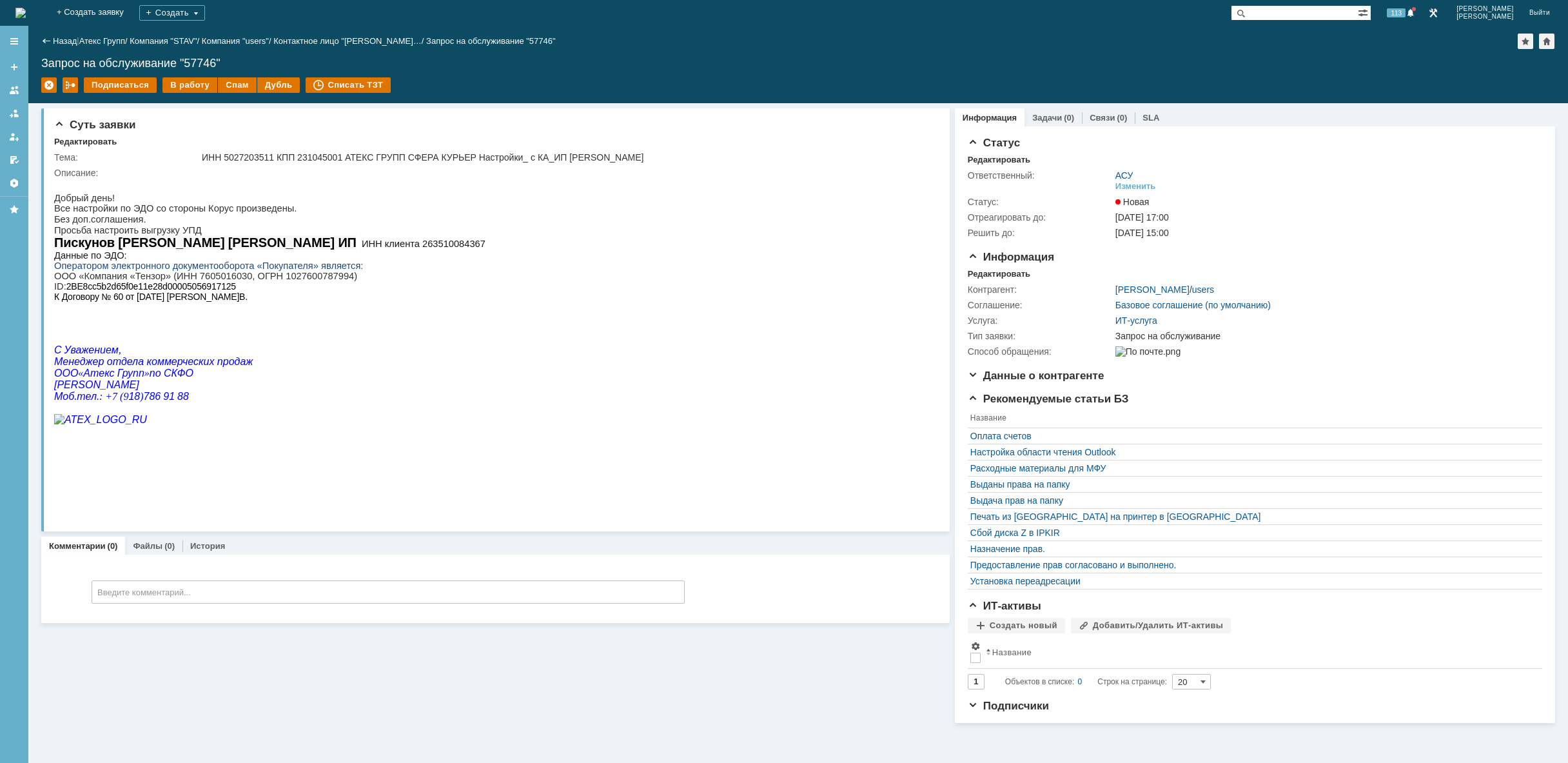
click at [26, 12] on img at bounding box center [21, 13] width 10 height 10
